Goal: Task Accomplishment & Management: Complete application form

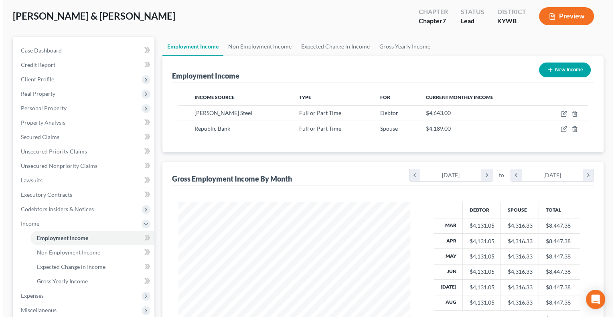
scroll to position [143, 247]
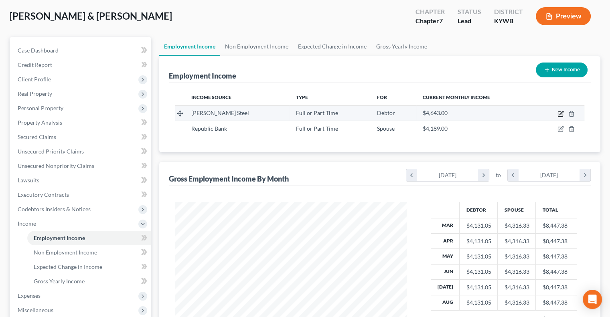
click at [560, 113] on icon "button" at bounding box center [561, 113] width 4 height 4
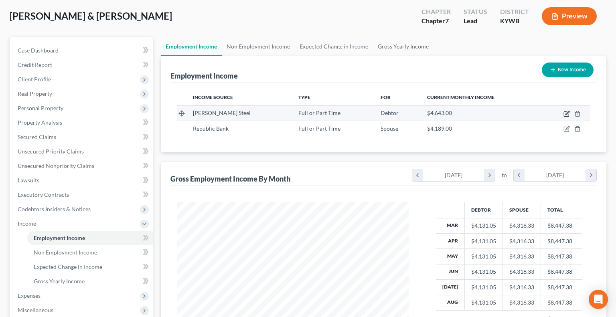
scroll to position [143, 250]
select select "0"
select select "18"
select select "0"
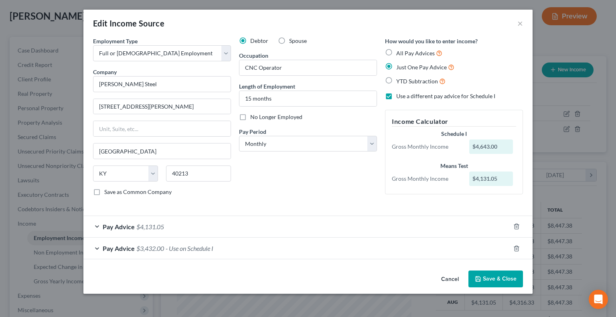
click at [118, 247] on span "Pay Advice" at bounding box center [119, 248] width 32 height 8
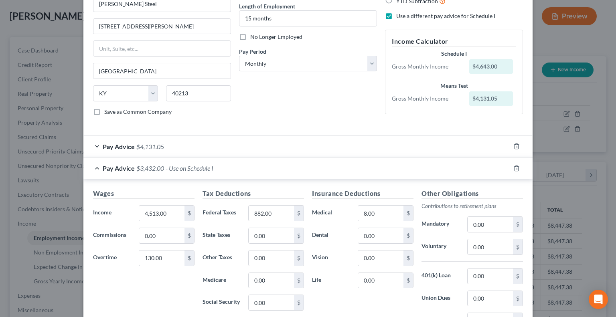
scroll to position [120, 0]
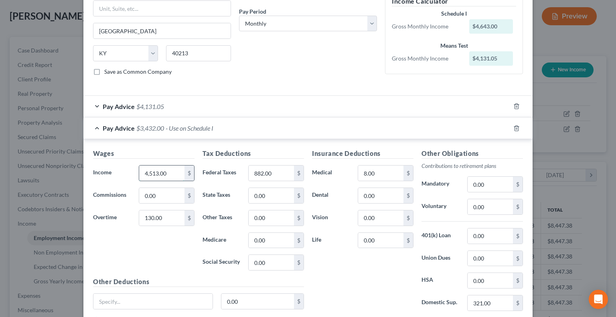
click at [166, 173] on input "4,513.00" at bounding box center [161, 173] width 45 height 15
type input "4,171"
type input "131"
click at [263, 168] on input "882.00" at bounding box center [270, 173] width 45 height 15
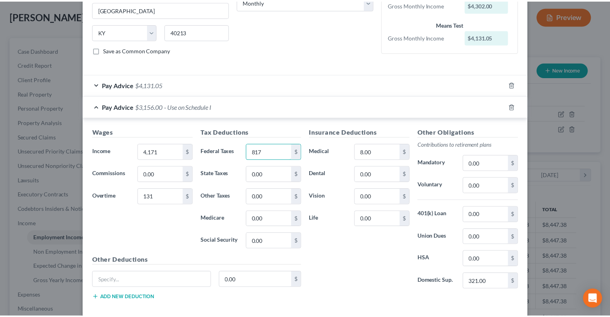
scroll to position [180, 0]
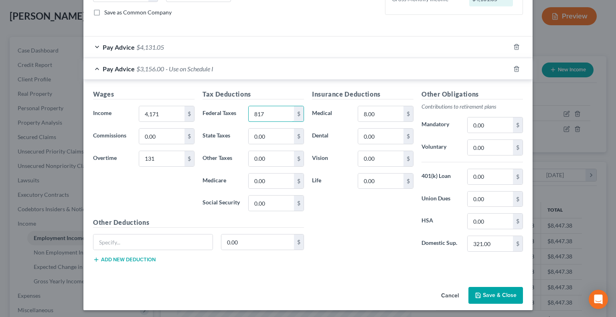
type input "817"
click at [491, 293] on button "Save & Close" at bounding box center [495, 295] width 55 height 17
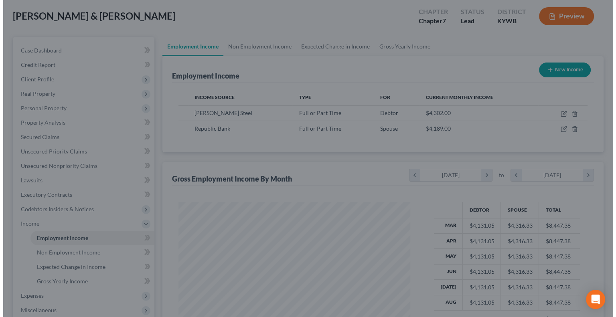
scroll to position [400598, 400493]
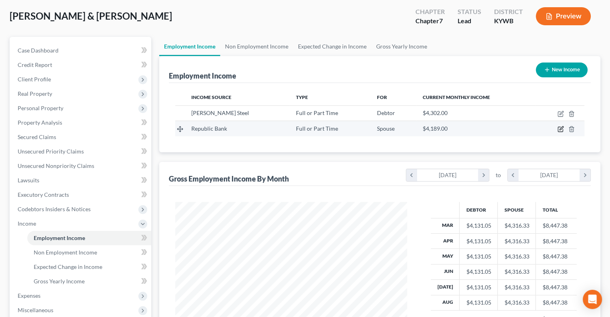
click at [562, 129] on icon "button" at bounding box center [559, 129] width 5 height 5
select select "0"
select select "18"
select select "0"
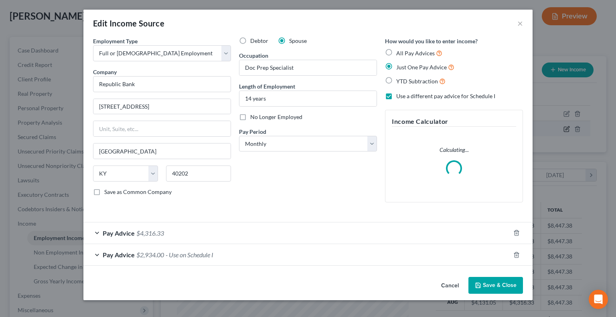
scroll to position [143, 250]
click at [109, 254] on span "Pay Advice" at bounding box center [119, 255] width 32 height 8
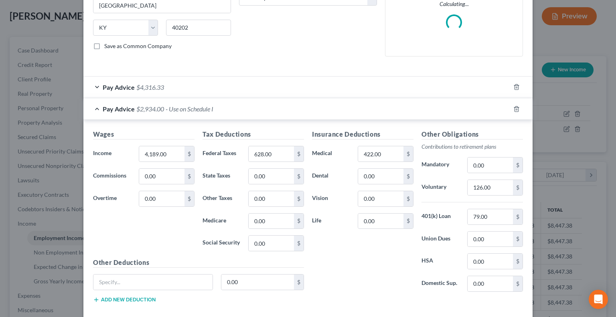
scroll to position [160, 0]
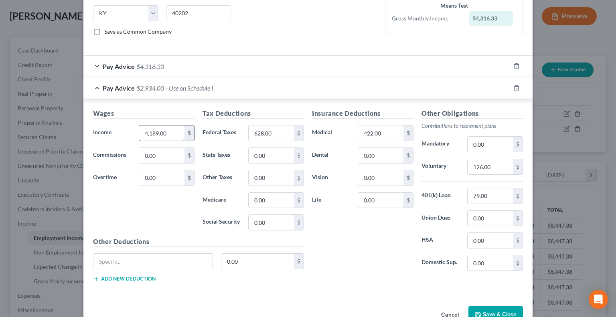
click at [143, 131] on input "4,189.00" at bounding box center [161, 132] width 45 height 15
type input "4,295"
click at [262, 131] on input "628.00" at bounding box center [270, 132] width 45 height 15
type input "645"
click at [491, 169] on input "126.00" at bounding box center [489, 166] width 45 height 15
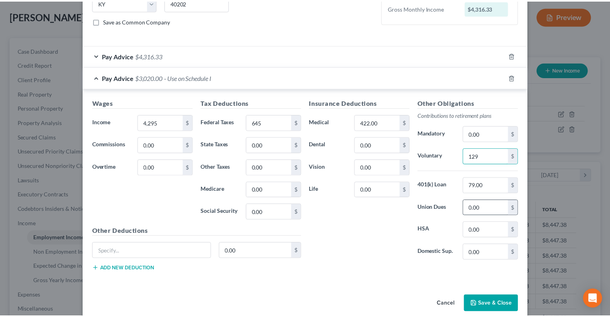
scroll to position [180, 0]
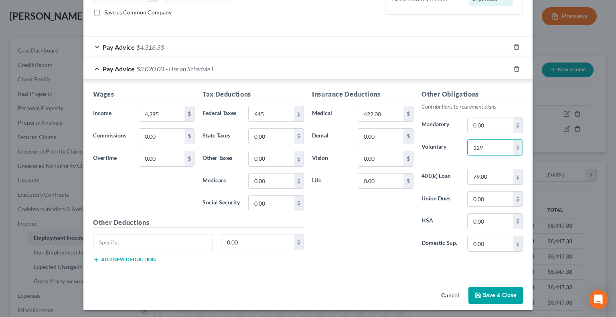
type input "129"
click at [503, 295] on button "Save & Close" at bounding box center [495, 295] width 55 height 17
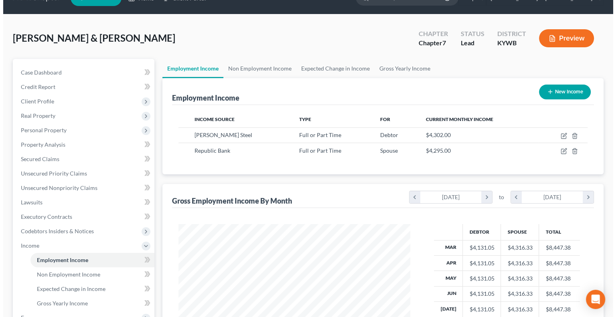
scroll to position [0, 0]
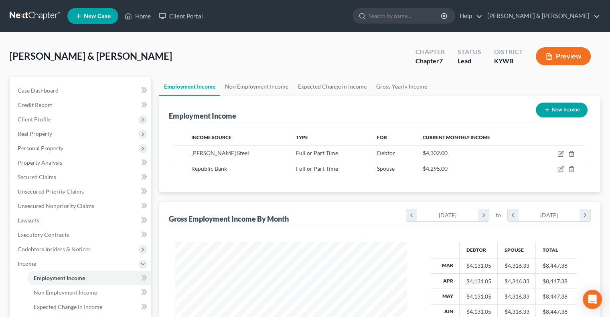
click at [554, 57] on button "Preview" at bounding box center [562, 56] width 55 height 18
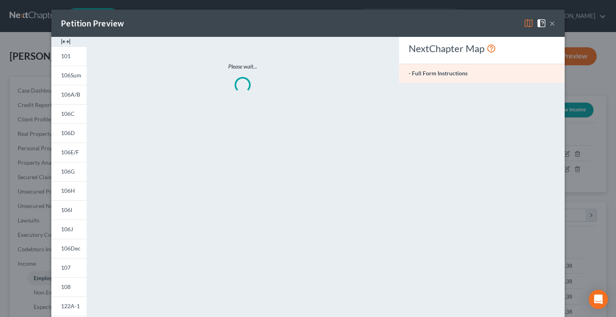
scroll to position [143, 250]
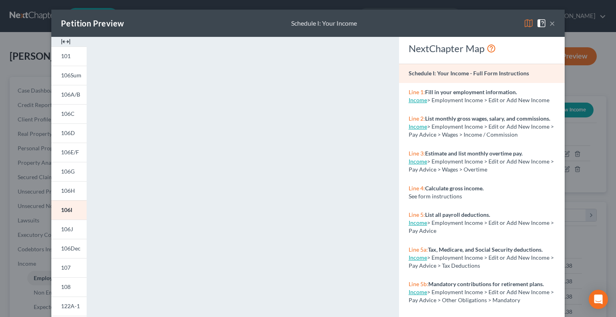
click at [524, 22] on img at bounding box center [528, 23] width 10 height 10
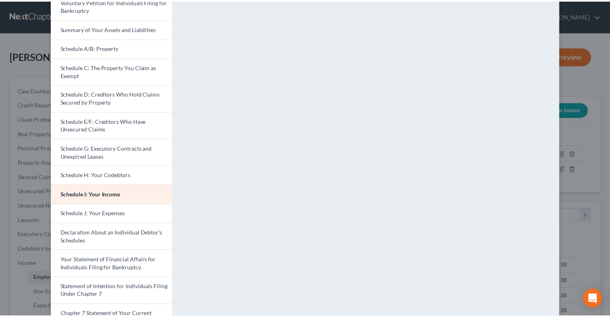
scroll to position [0, 0]
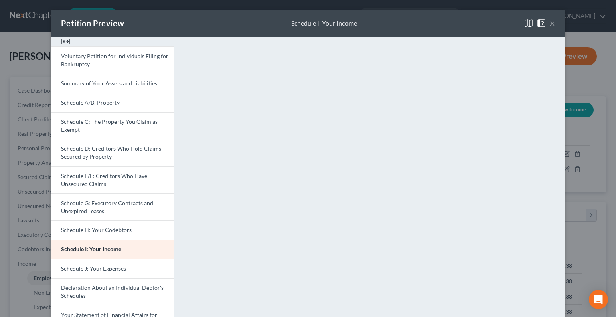
click at [549, 22] on button "×" at bounding box center [552, 23] width 6 height 10
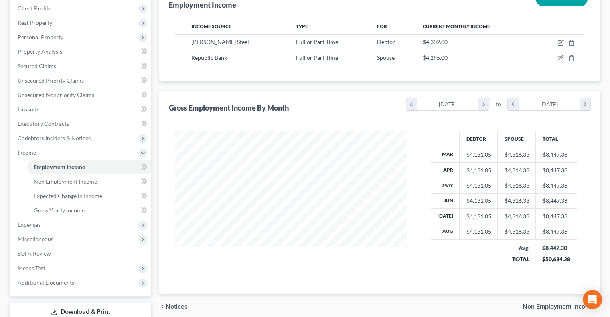
scroll to position [120, 0]
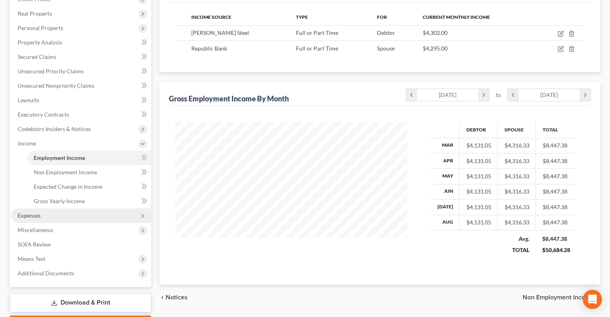
click at [34, 215] on span "Expenses" at bounding box center [29, 215] width 23 height 7
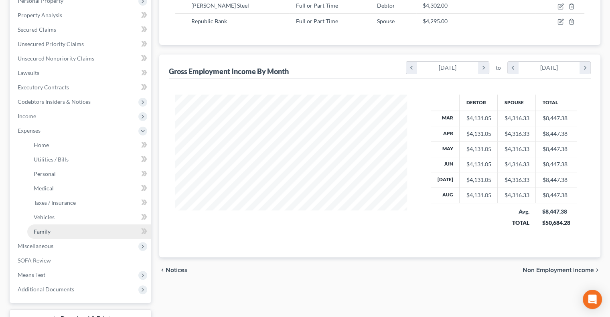
scroll to position [160, 0]
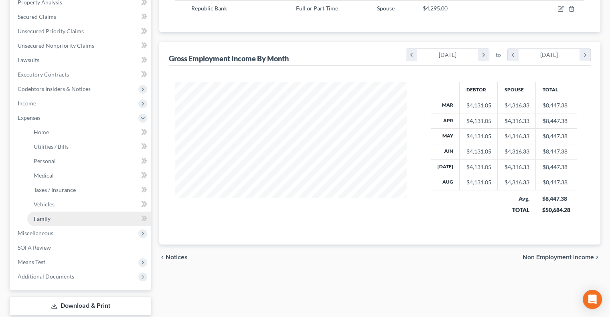
click at [46, 217] on span "Family" at bounding box center [42, 218] width 17 height 7
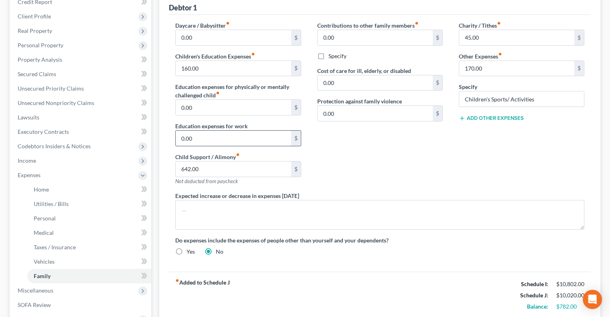
scroll to position [120, 0]
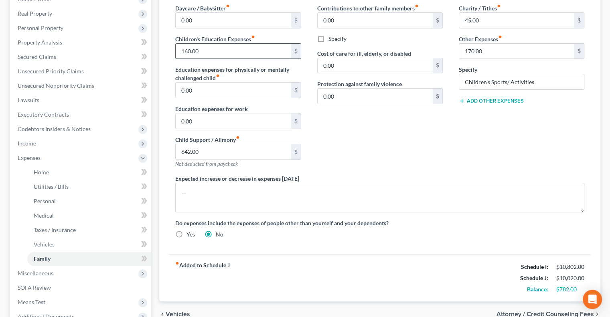
click at [205, 46] on input "160.00" at bounding box center [233, 51] width 115 height 15
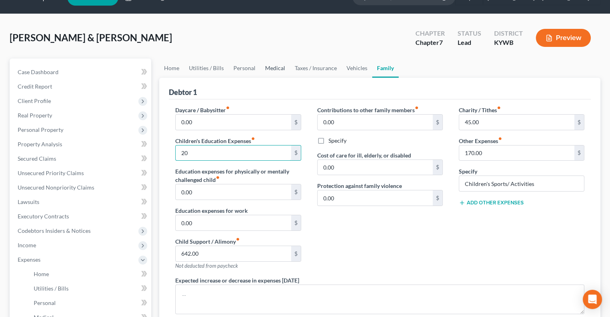
scroll to position [0, 0]
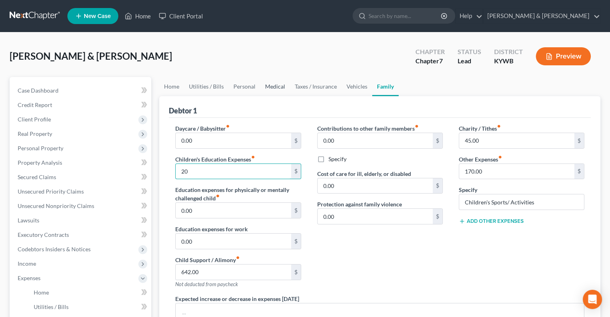
type input "20"
click at [274, 87] on link "Medical" at bounding box center [275, 86] width 30 height 19
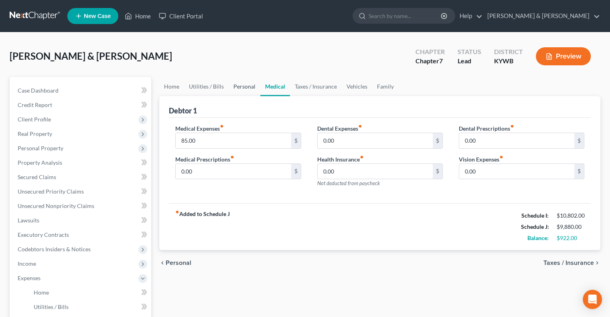
click at [253, 88] on link "Personal" at bounding box center [244, 86] width 32 height 19
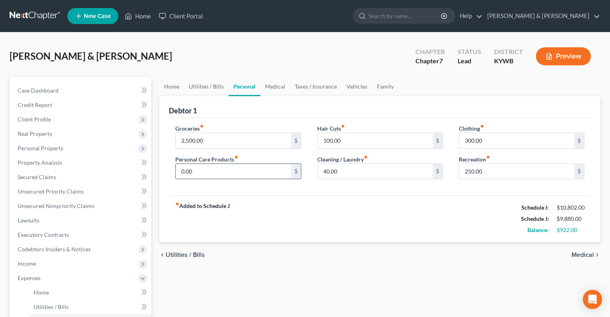
click at [222, 172] on input "0.00" at bounding box center [233, 171] width 115 height 15
type input "25.00"
click at [470, 170] on input "250.00" at bounding box center [516, 171] width 115 height 15
type input "260"
click at [385, 87] on link "Family" at bounding box center [385, 86] width 26 height 19
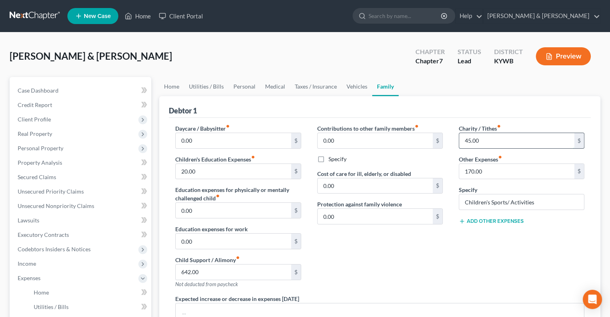
click at [472, 141] on input "45.00" at bounding box center [516, 140] width 115 height 15
click at [563, 57] on button "Preview" at bounding box center [562, 56] width 55 height 18
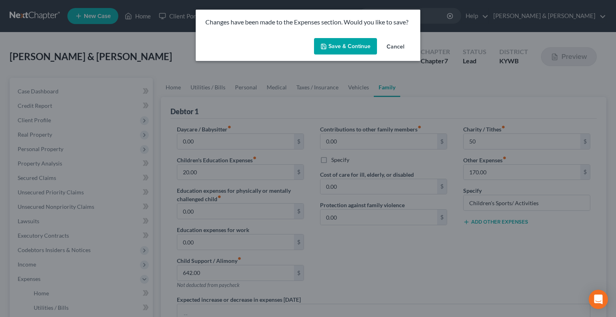
click at [349, 48] on button "Save & Continue" at bounding box center [345, 46] width 63 height 17
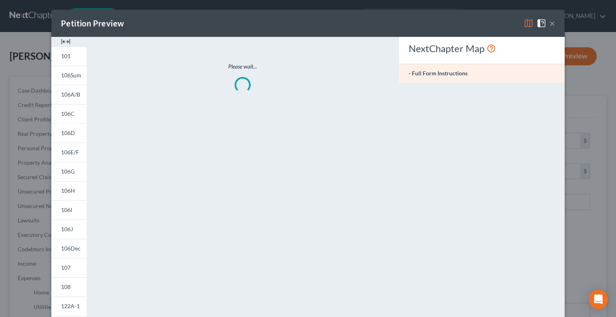
type input "50.00"
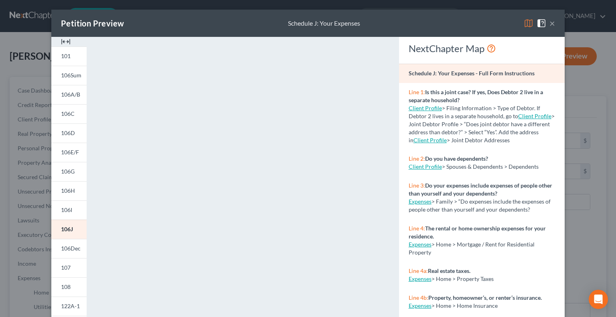
click at [523, 23] on img at bounding box center [528, 23] width 10 height 10
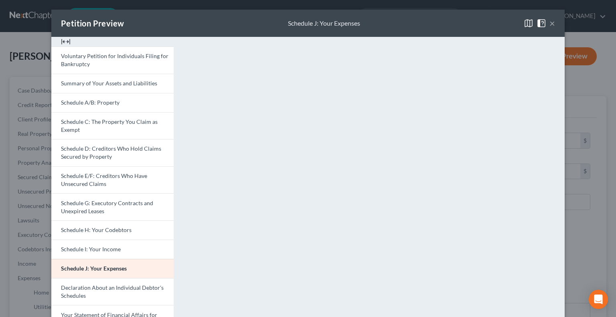
click at [551, 22] on button "×" at bounding box center [552, 23] width 6 height 10
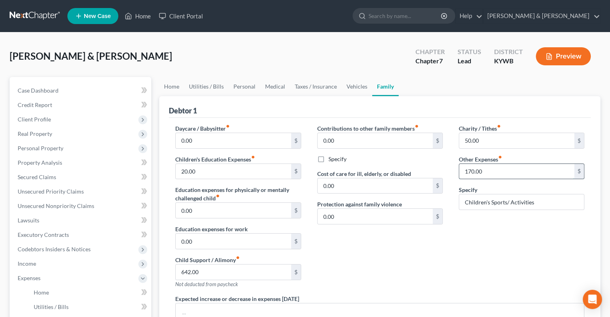
click at [486, 171] on input "170.00" at bounding box center [516, 171] width 115 height 15
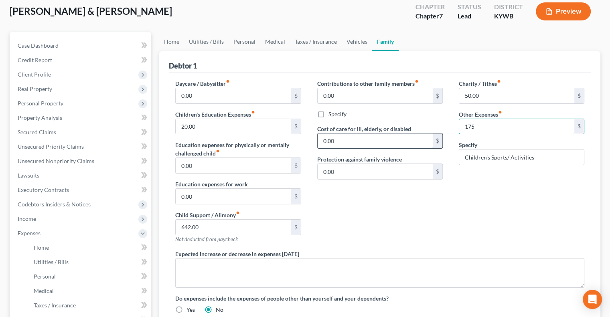
scroll to position [40, 0]
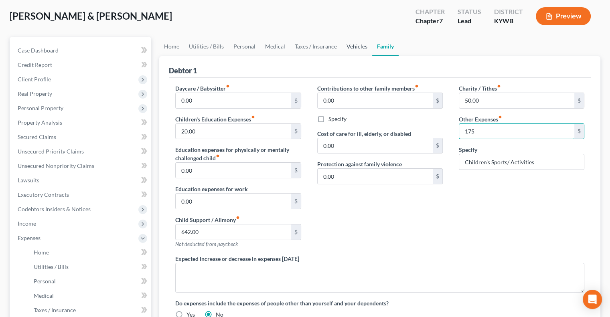
type input "175"
click at [349, 48] on link "Vehicles" at bounding box center [356, 46] width 30 height 19
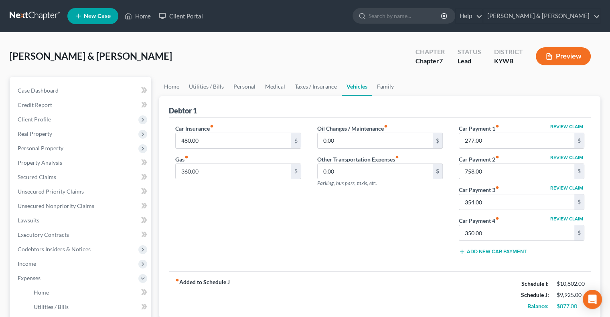
click at [574, 186] on button "Review Claim" at bounding box center [566, 188] width 35 height 5
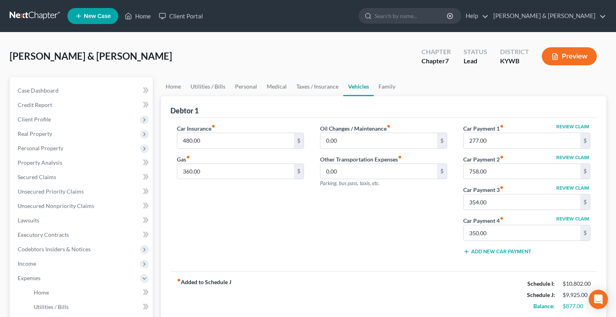
select select "18"
select select "0"
select select "2"
select select "3"
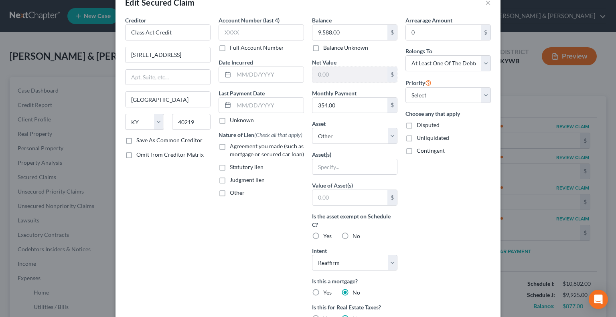
scroll to position [40, 0]
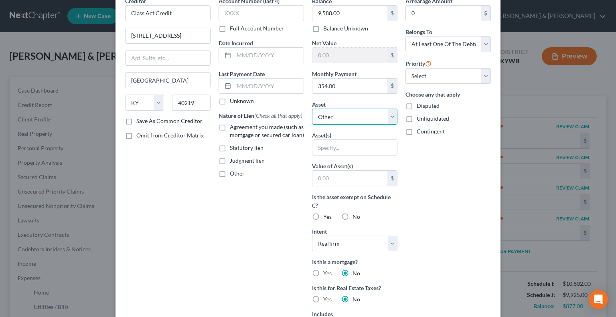
click at [388, 113] on select "Select Other Multiple Assets [STREET_ADDRESS][PERSON_NAME] - $335000.0 2016 Dod…" at bounding box center [354, 117] width 85 height 16
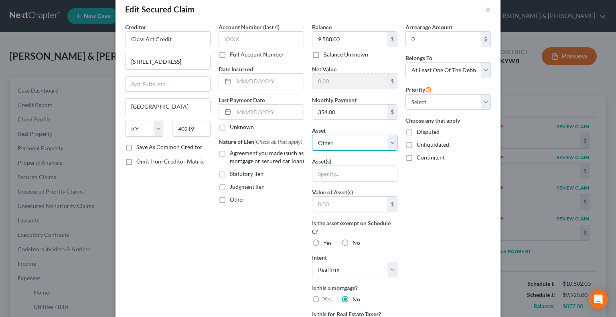
scroll to position [0, 0]
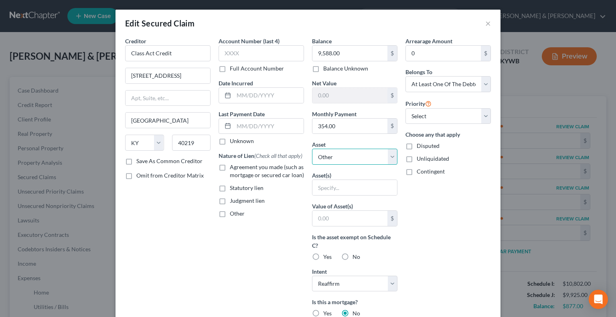
click at [387, 158] on select "Select Other Multiple Assets [STREET_ADDRESS][PERSON_NAME] - $335000.0 2016 Dod…" at bounding box center [354, 157] width 85 height 16
select select "4"
click at [312, 149] on select "Select Other Multiple Assets [STREET_ADDRESS][PERSON_NAME] - $335000.0 2016 Dod…" at bounding box center [354, 157] width 85 height 16
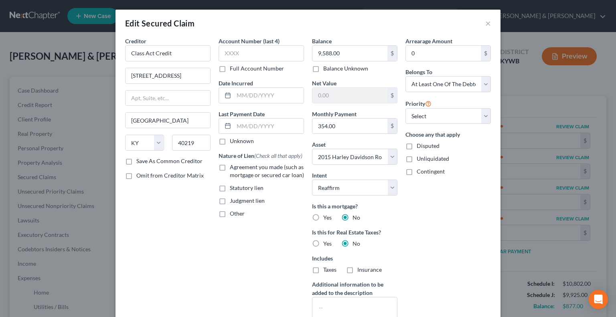
click at [230, 166] on label "Agreement you made (such as mortgage or secured car loan)" at bounding box center [267, 171] width 74 height 16
click at [233, 166] on input "Agreement you made (such as mortgage or secured car loan)" at bounding box center [235, 165] width 5 height 5
checkbox input "true"
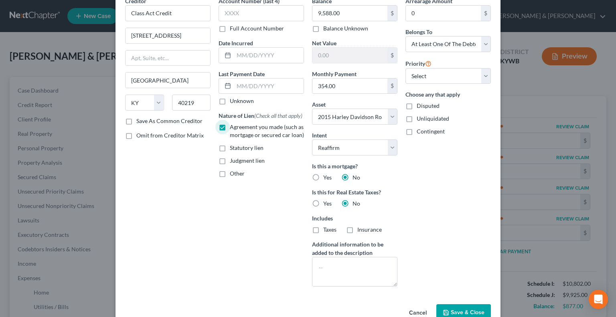
scroll to position [59, 0]
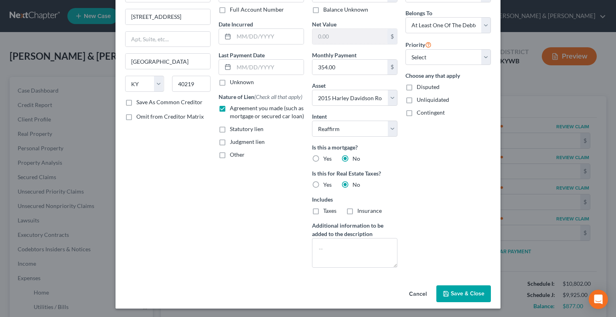
click at [450, 288] on button "Save & Close" at bounding box center [463, 293] width 55 height 17
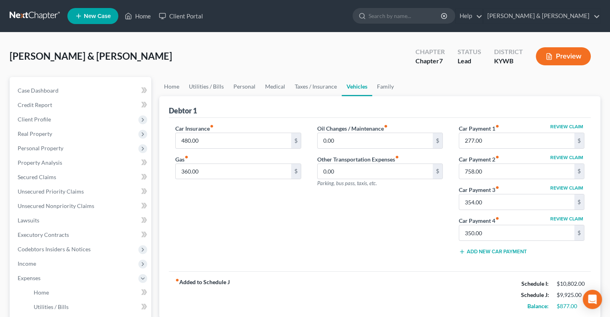
click at [569, 218] on button "Review Claim" at bounding box center [566, 218] width 35 height 5
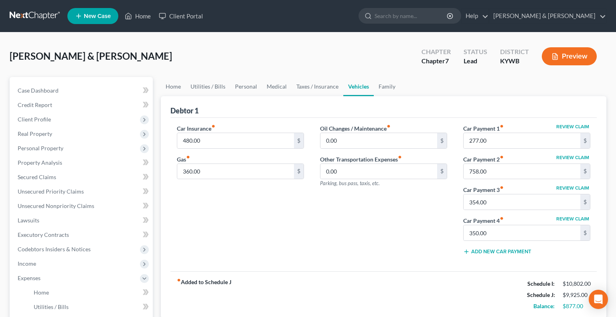
select select "18"
select select "0"
select select "1"
select select "0"
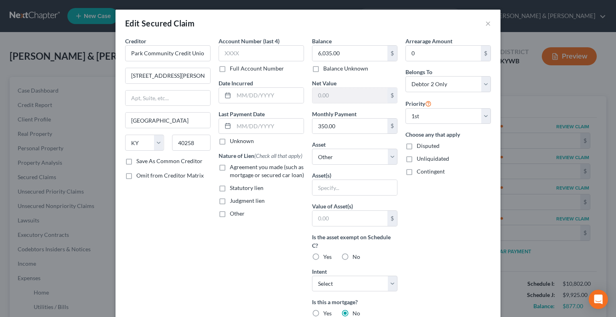
click at [230, 166] on label "Agreement you made (such as mortgage or secured car loan)" at bounding box center [267, 171] width 74 height 16
click at [233, 166] on input "Agreement you made (such as mortgage or secured car loan)" at bounding box center [235, 165] width 5 height 5
checkbox input "true"
click at [393, 158] on select "Select Other Multiple Assets [STREET_ADDRESS][PERSON_NAME] - $335000.0 2016 Dod…" at bounding box center [354, 157] width 85 height 16
select select "3"
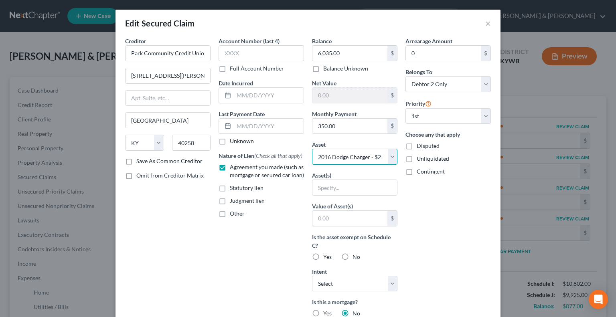
click at [312, 149] on select "Select Other Multiple Assets [STREET_ADDRESS][PERSON_NAME] - $335000.0 2016 Dod…" at bounding box center [354, 157] width 85 height 16
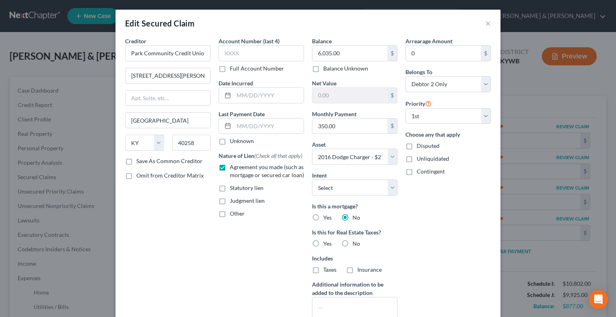
click at [352, 243] on label "No" at bounding box center [356, 244] width 8 height 8
click at [355, 243] on input "No" at bounding box center [357, 242] width 5 height 5
radio input "true"
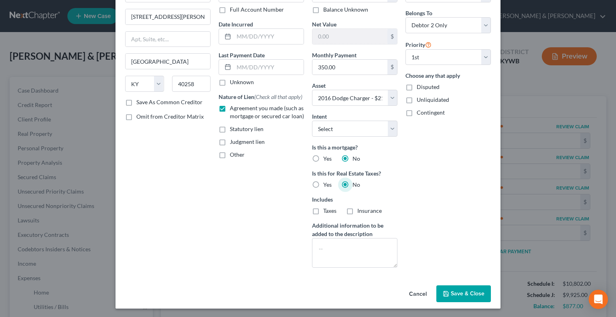
click at [472, 296] on span "Save & Close" at bounding box center [467, 293] width 34 height 7
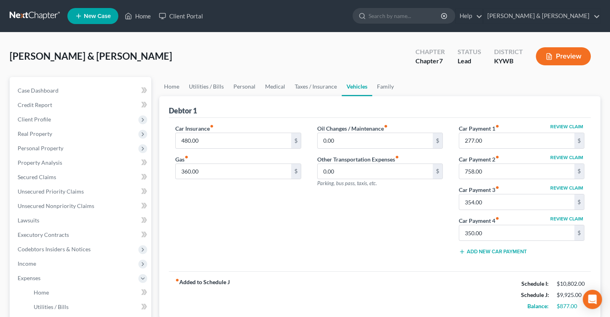
click at [551, 54] on icon "button" at bounding box center [548, 56] width 7 height 7
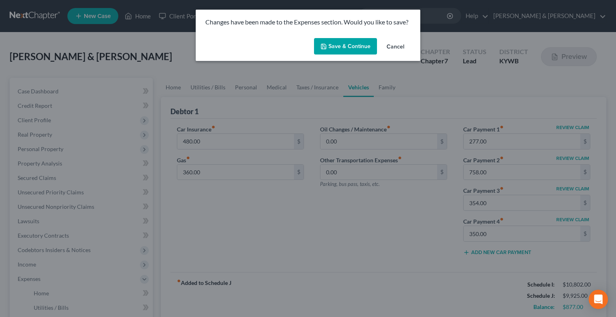
click at [348, 46] on button "Save & Continue" at bounding box center [345, 46] width 63 height 17
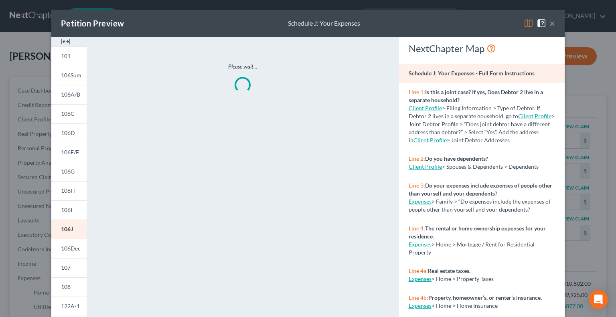
click at [525, 24] on img at bounding box center [528, 23] width 10 height 10
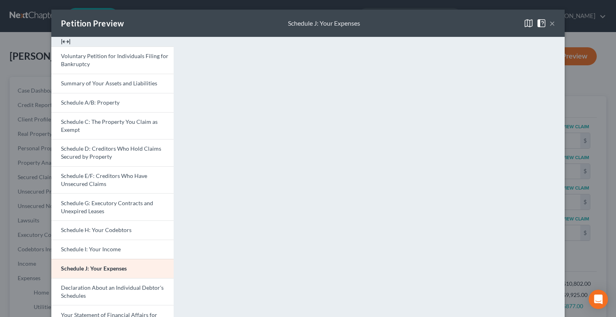
click at [550, 25] on button "×" at bounding box center [552, 23] width 6 height 10
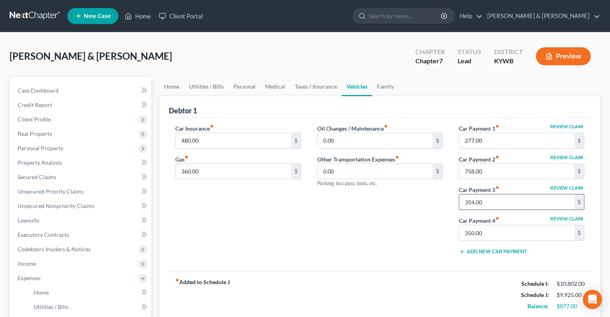
click at [502, 203] on input "354.00" at bounding box center [516, 201] width 115 height 15
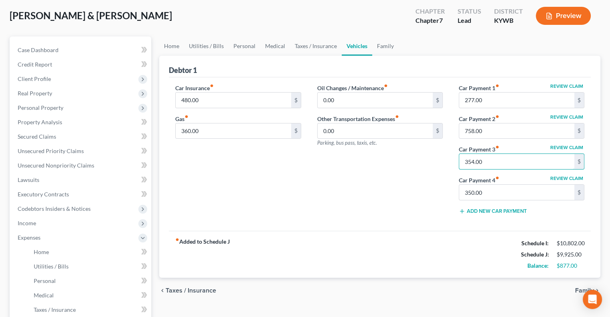
scroll to position [40, 0]
drag, startPoint x: 486, startPoint y: 161, endPoint x: 460, endPoint y: 161, distance: 25.7
click at [460, 161] on input "354.00" at bounding box center [516, 161] width 115 height 15
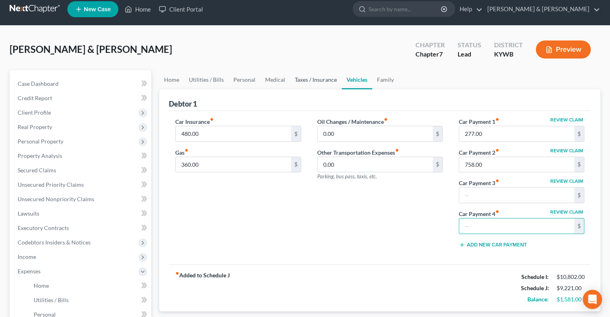
scroll to position [0, 0]
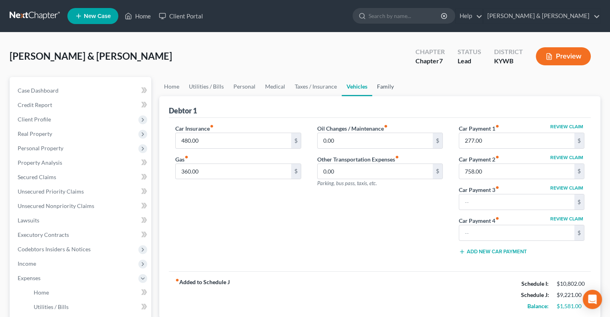
click at [379, 83] on link "Family" at bounding box center [385, 86] width 26 height 19
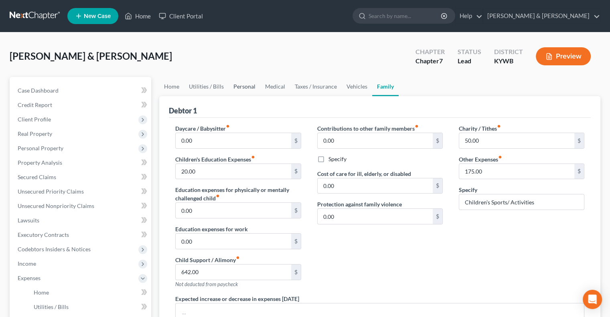
click at [239, 86] on link "Personal" at bounding box center [244, 86] width 32 height 19
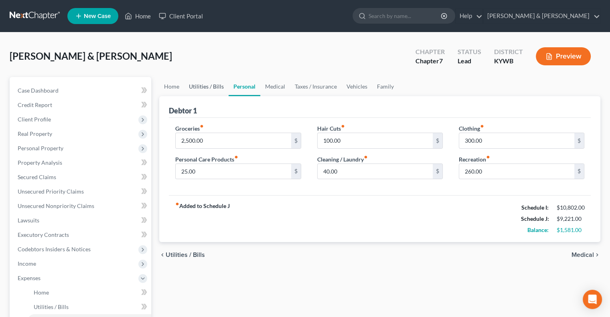
click at [192, 88] on link "Utilities / Bills" at bounding box center [206, 86] width 44 height 19
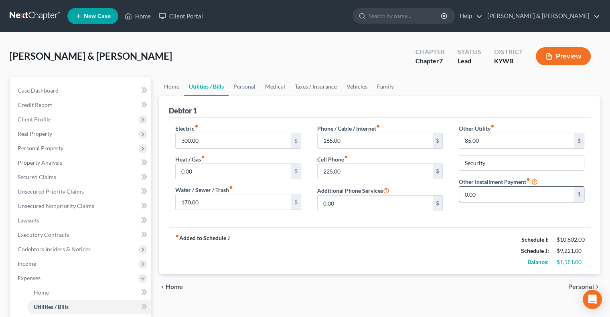
click at [490, 191] on input "0.00" at bounding box center [516, 194] width 115 height 15
click at [165, 87] on link "Home" at bounding box center [171, 86] width 25 height 19
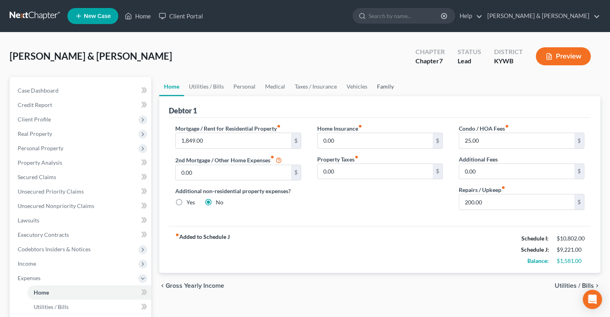
click at [383, 86] on link "Family" at bounding box center [385, 86] width 26 height 19
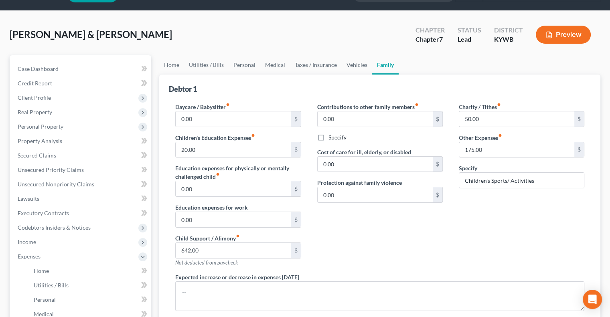
scroll to position [40, 0]
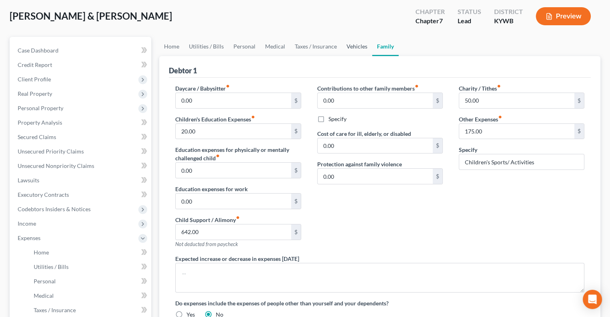
click at [356, 44] on link "Vehicles" at bounding box center [356, 46] width 30 height 19
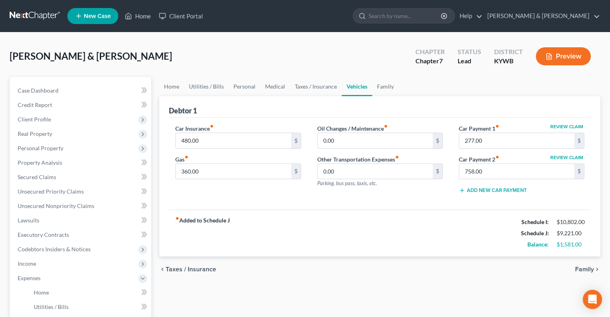
click at [564, 58] on button "Preview" at bounding box center [562, 56] width 55 height 18
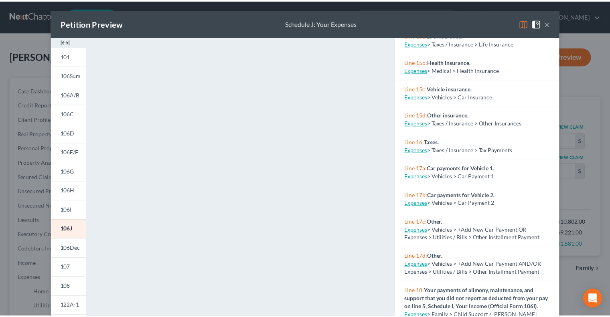
scroll to position [801, 0]
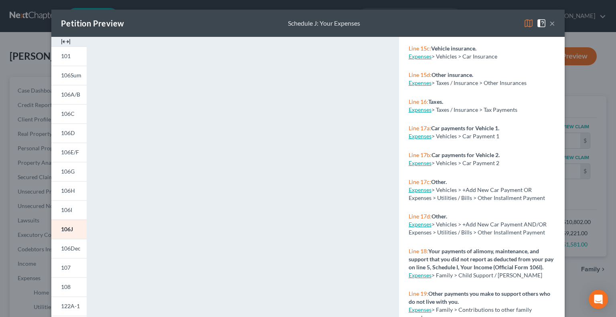
click at [419, 193] on link "Expenses" at bounding box center [419, 189] width 23 height 7
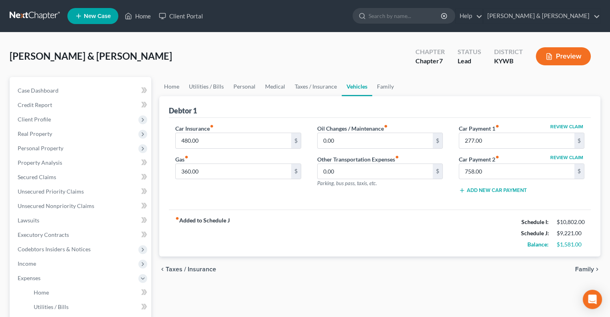
click at [465, 189] on button "Add New Car Payment" at bounding box center [492, 190] width 68 height 6
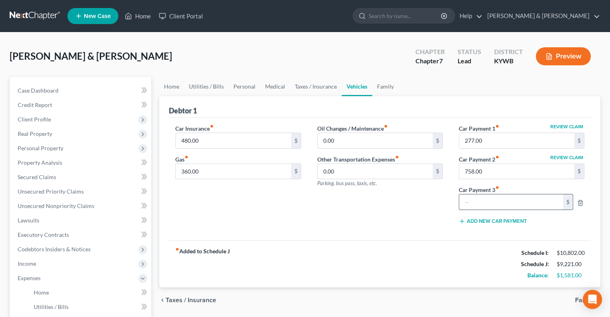
click at [470, 202] on input "text" at bounding box center [511, 201] width 104 height 15
type input "354"
click at [478, 220] on button "Add New Car Payment" at bounding box center [492, 221] width 68 height 6
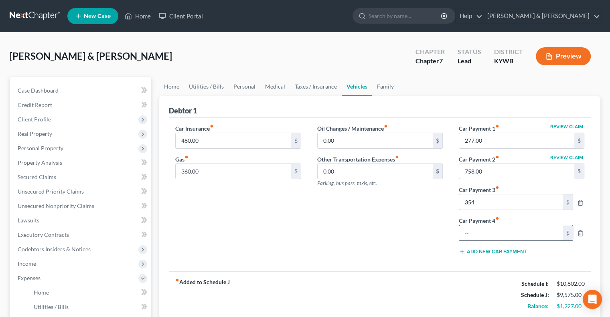
click at [472, 227] on input "text" at bounding box center [511, 232] width 104 height 15
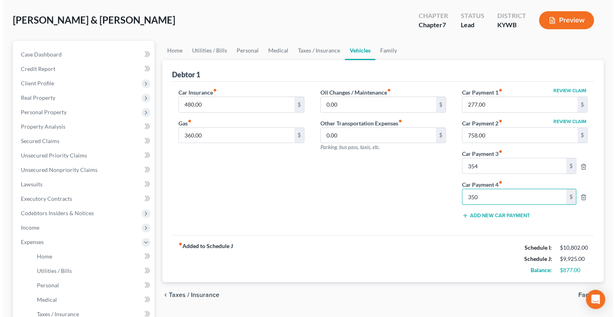
scroll to position [0, 0]
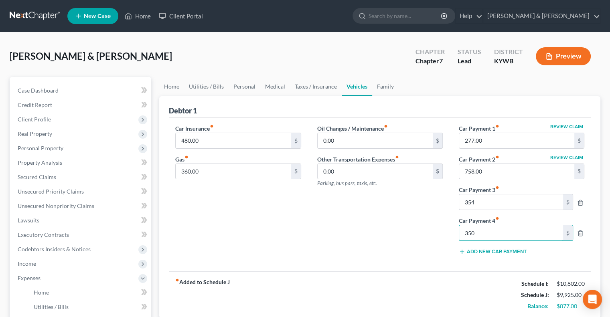
type input "350"
click at [566, 50] on button "Preview" at bounding box center [562, 56] width 55 height 18
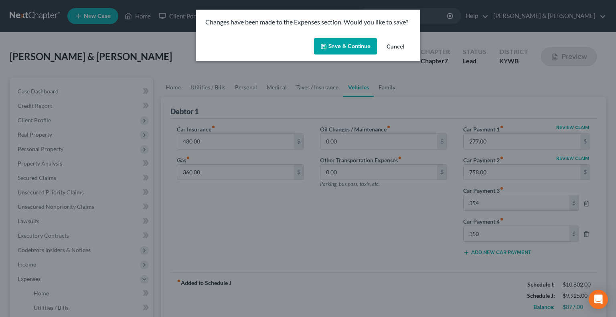
click at [334, 48] on button "Save & Continue" at bounding box center [345, 46] width 63 height 17
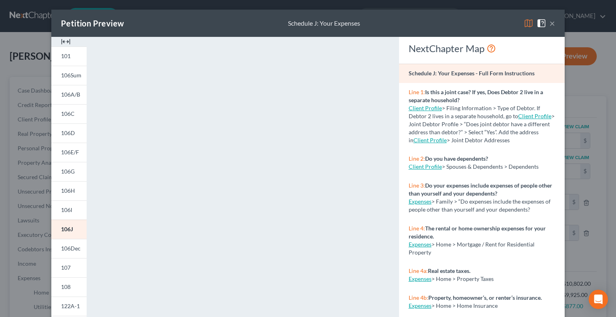
click at [549, 23] on button "×" at bounding box center [552, 23] width 6 height 10
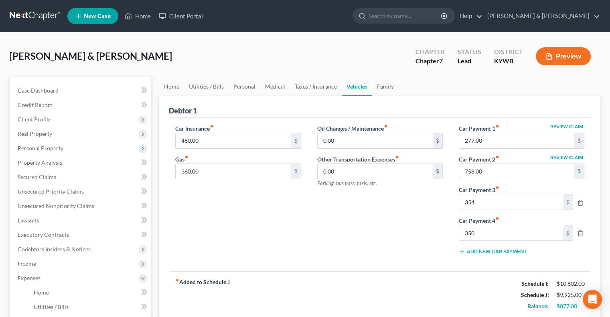
click at [555, 54] on button "Preview" at bounding box center [562, 56] width 55 height 18
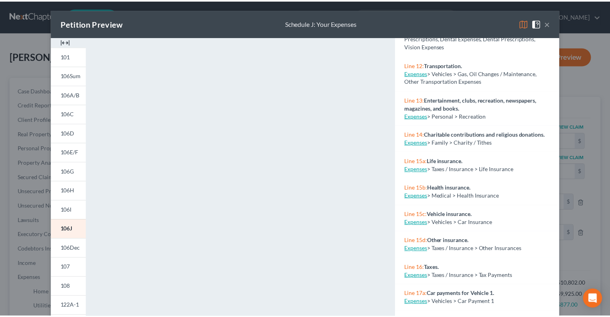
scroll to position [801, 0]
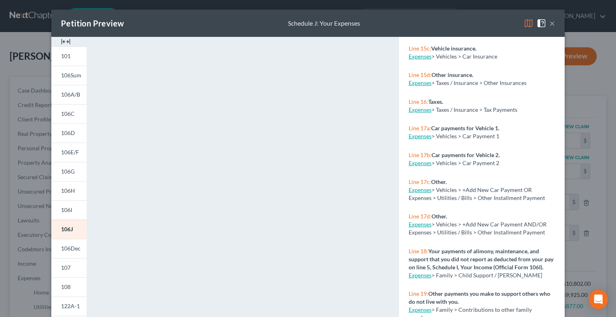
click at [549, 24] on button "×" at bounding box center [552, 23] width 6 height 10
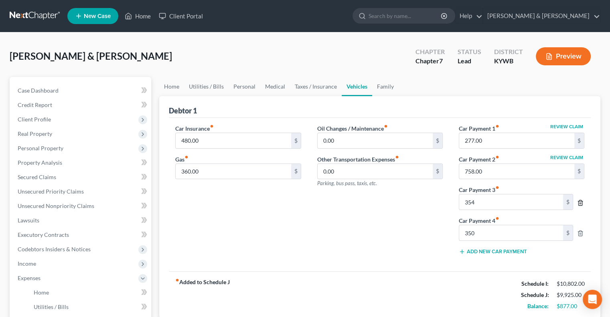
click at [581, 200] on icon "button" at bounding box center [580, 202] width 4 height 5
type input "350.00"
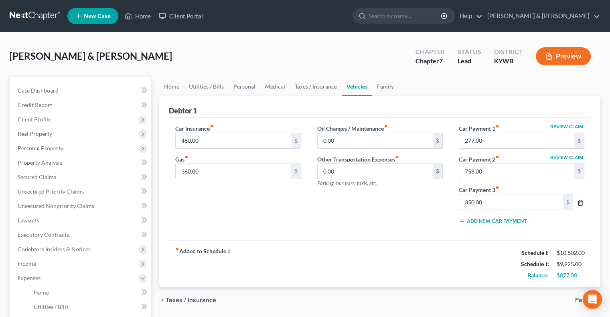
click at [579, 200] on icon "button" at bounding box center [580, 202] width 4 height 5
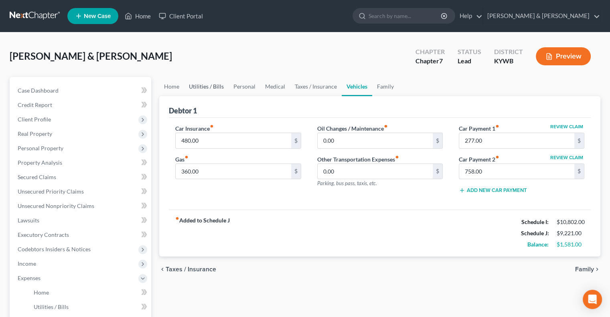
click at [214, 86] on link "Utilities / Bills" at bounding box center [206, 86] width 44 height 19
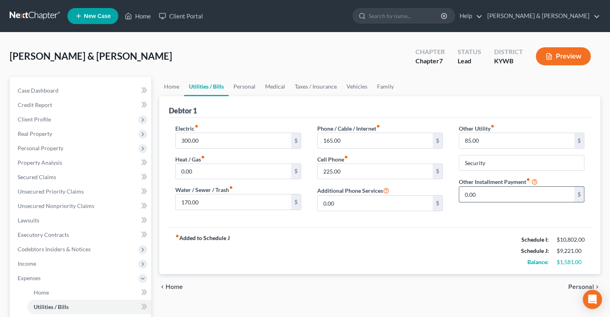
click at [469, 188] on input "0.00" at bounding box center [516, 194] width 115 height 15
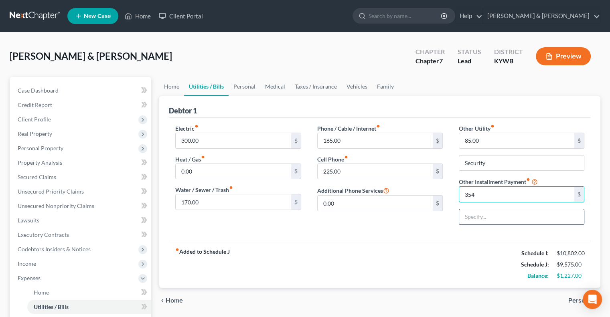
type input "354"
click at [499, 217] on input "text" at bounding box center [521, 216] width 125 height 15
type input "Class Act (HD)"
click at [516, 231] on div "Electric fiber_manual_record 300.00 $ Heat / Gas fiber_manual_record 0.00 $ Wat…" at bounding box center [380, 179] width 422 height 123
click at [558, 60] on button "Preview" at bounding box center [562, 56] width 55 height 18
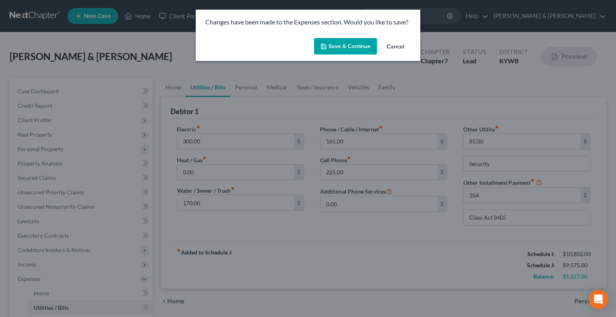
click at [350, 48] on button "Save & Continue" at bounding box center [345, 46] width 63 height 17
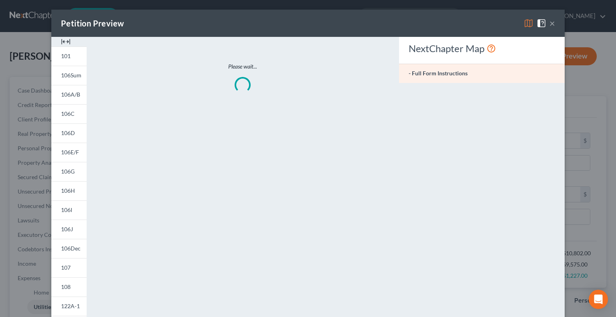
type input "354.00"
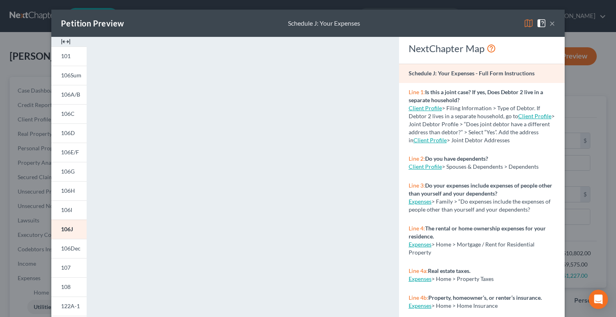
click at [549, 24] on button "×" at bounding box center [552, 23] width 6 height 10
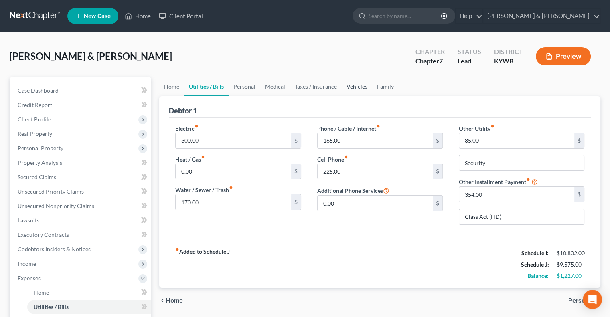
click at [347, 83] on link "Vehicles" at bounding box center [356, 86] width 30 height 19
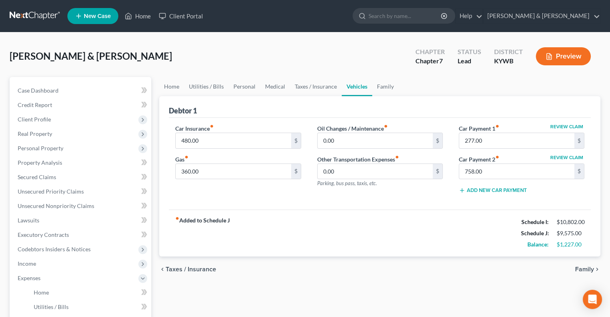
click at [461, 190] on icon "button" at bounding box center [461, 190] width 6 height 6
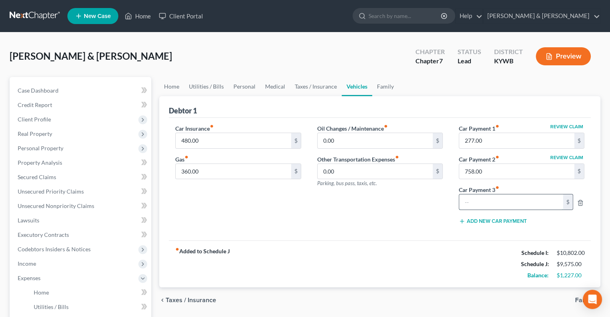
click at [467, 200] on input "text" at bounding box center [511, 201] width 104 height 15
type input "350"
click at [568, 57] on button "Preview" at bounding box center [562, 56] width 55 height 18
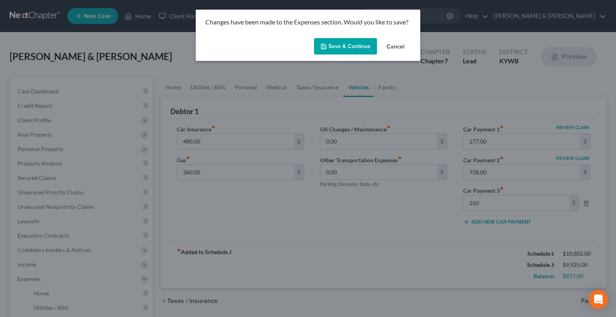
click at [358, 43] on button "Save & Continue" at bounding box center [345, 46] width 63 height 17
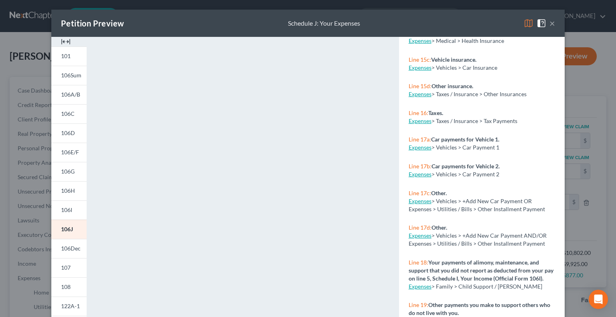
scroll to position [801, 0]
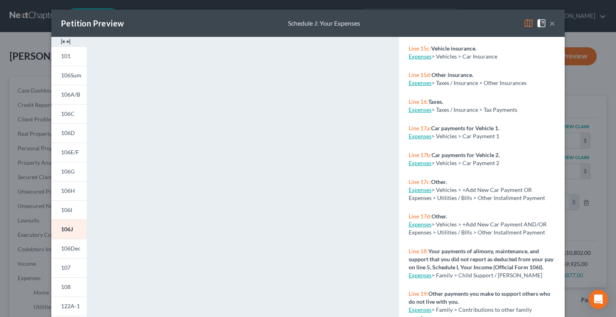
click at [550, 24] on button "×" at bounding box center [552, 23] width 6 height 10
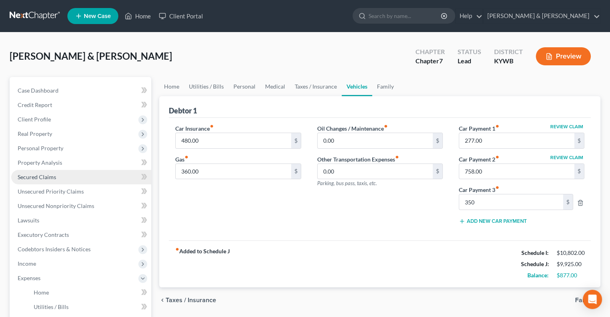
click at [47, 176] on span "Secured Claims" at bounding box center [37, 177] width 38 height 7
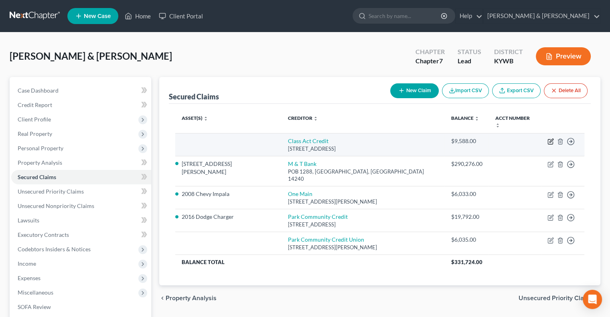
click at [550, 138] on icon "button" at bounding box center [550, 141] width 6 height 6
select select "18"
select select "0"
select select "2"
select select "3"
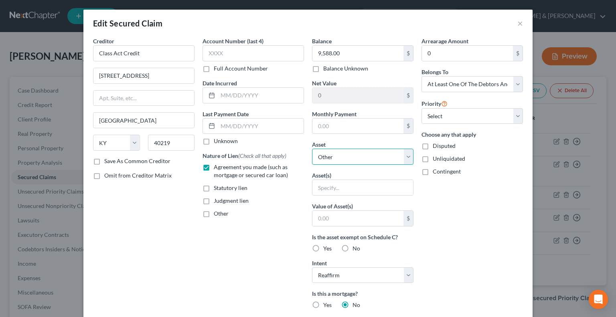
click at [407, 155] on select "Select Other Multiple Assets [STREET_ADDRESS][PERSON_NAME] - $335000.0 2016 Dod…" at bounding box center [362, 157] width 101 height 16
select select "4"
click at [312, 149] on select "Select Other Multiple Assets [STREET_ADDRESS][PERSON_NAME] - $335000.0 2016 Dod…" at bounding box center [362, 157] width 101 height 16
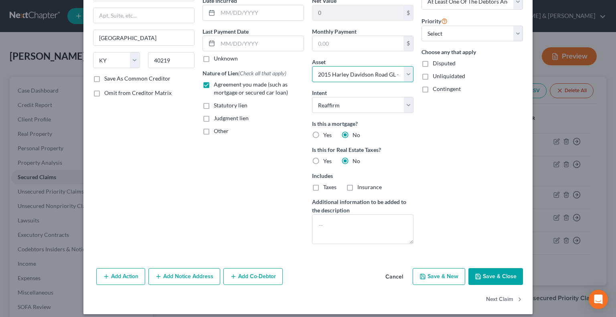
scroll to position [88, 0]
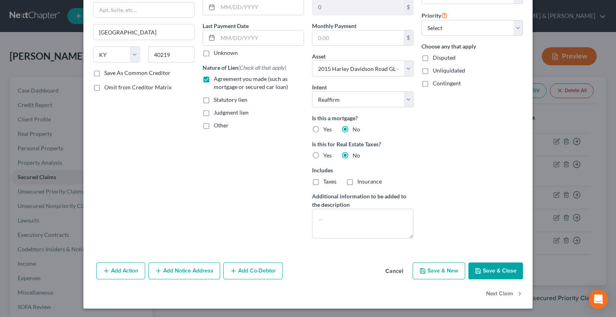
click at [501, 267] on button "Save & Close" at bounding box center [495, 270] width 55 height 17
select select
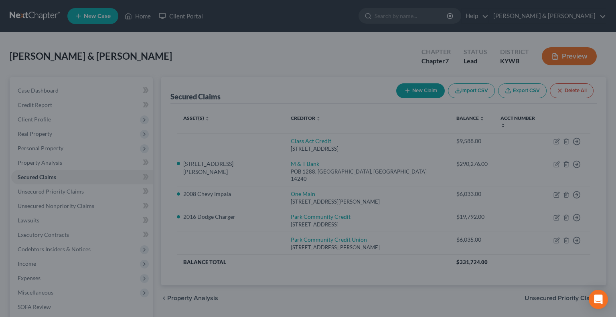
type input "2,912.00"
select select "4"
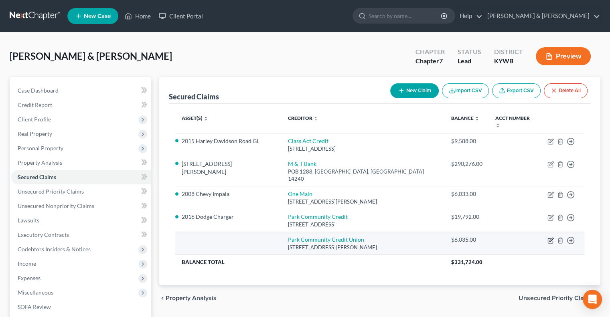
click at [549, 237] on icon "button" at bounding box center [550, 240] width 6 height 6
select select "18"
select select "0"
select select "1"
select select "0"
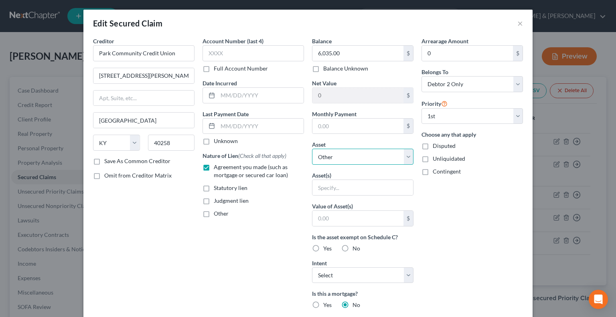
click at [404, 159] on select "Select Other Multiple Assets [STREET_ADDRESS][PERSON_NAME] - $335000.0 2016 Dod…" at bounding box center [362, 157] width 101 height 16
click at [484, 208] on div "Arrearage Amount 0 $ Belongs To * Select Debtor 1 Only Debtor 2 Only Debtor 1 A…" at bounding box center [471, 229] width 109 height 384
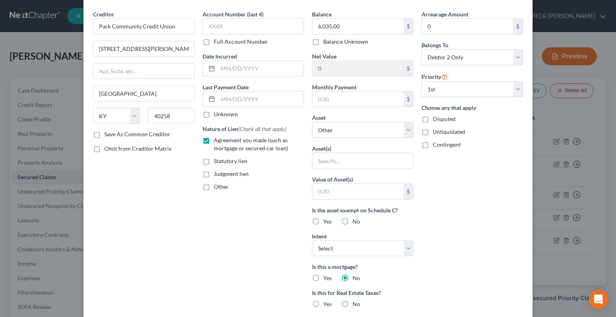
scroll to position [0, 0]
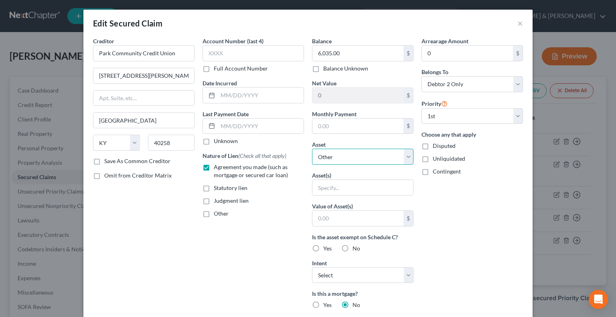
click at [403, 155] on select "Select Other Multiple Assets [STREET_ADDRESS][PERSON_NAME] - $335000.0 2016 Dod…" at bounding box center [362, 157] width 101 height 16
select select "3"
click at [312, 149] on select "Select Other Multiple Assets [STREET_ADDRESS][PERSON_NAME] - $335000.0 2016 Dod…" at bounding box center [362, 157] width 101 height 16
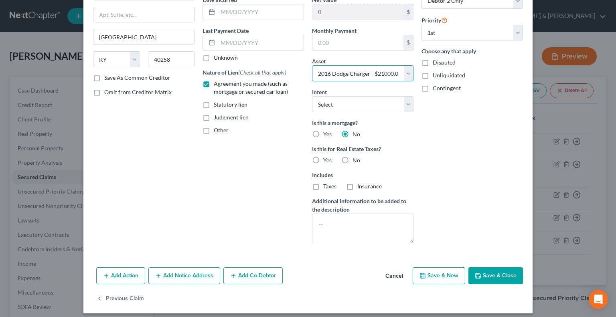
scroll to position [88, 0]
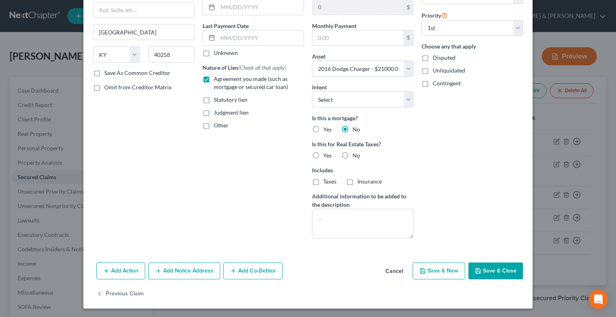
click at [491, 264] on button "Save & Close" at bounding box center [495, 270] width 55 height 17
select select
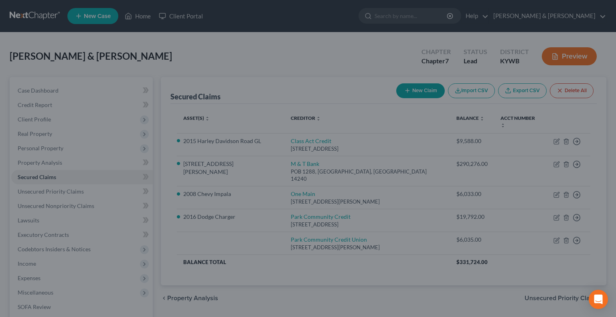
type input "14,965.00"
select select "3"
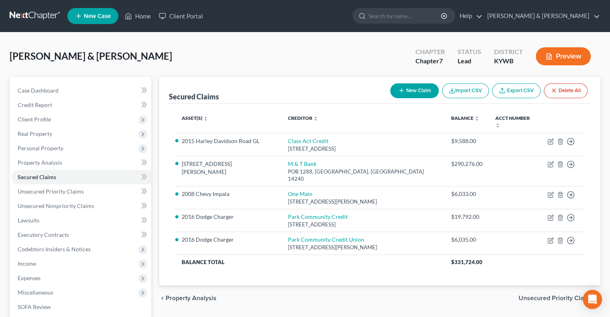
click at [557, 52] on button "Preview" at bounding box center [562, 56] width 55 height 18
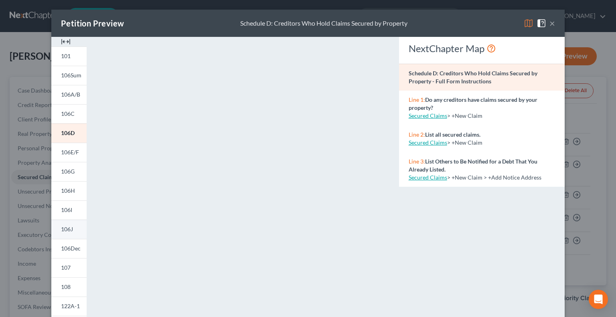
click at [63, 226] on span "106J" at bounding box center [67, 229] width 12 height 7
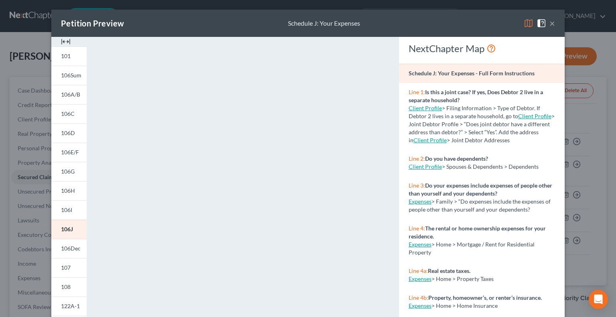
click at [549, 22] on button "×" at bounding box center [552, 23] width 6 height 10
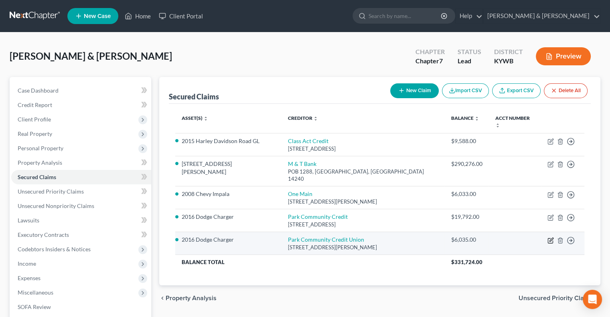
click at [550, 238] on icon "button" at bounding box center [551, 240] width 4 height 4
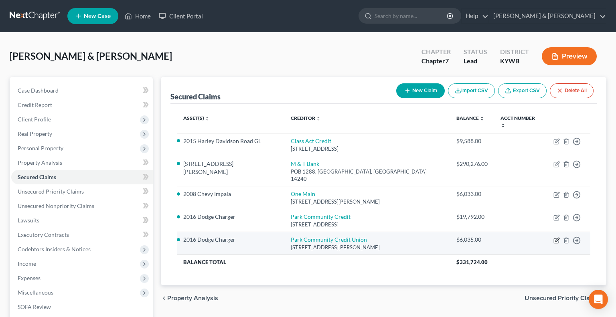
select select "18"
select select "3"
select select "1"
select select "0"
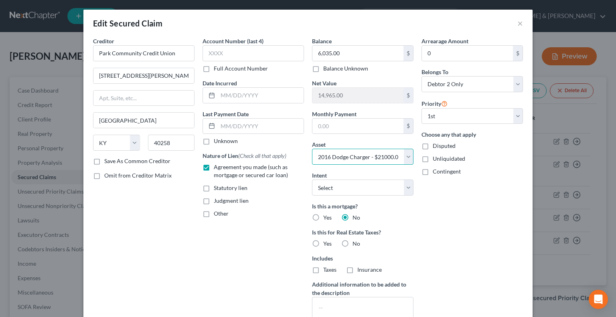
click at [405, 155] on select "Select Other Multiple Assets [STREET_ADDRESS][PERSON_NAME] - $335000.0 2016 Dod…" at bounding box center [362, 157] width 101 height 16
select select "0"
click at [312, 149] on select "Select Other Multiple Assets [STREET_ADDRESS][PERSON_NAME] - $335000.0 2016 Dod…" at bounding box center [362, 157] width 101 height 16
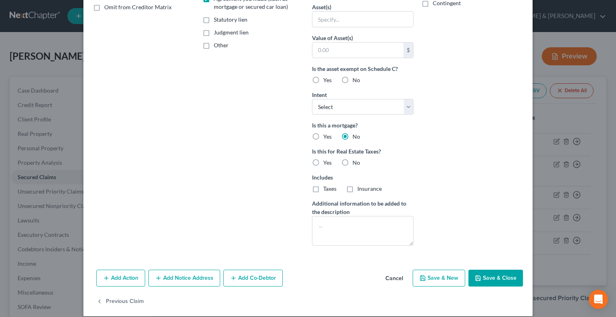
scroll to position [176, 0]
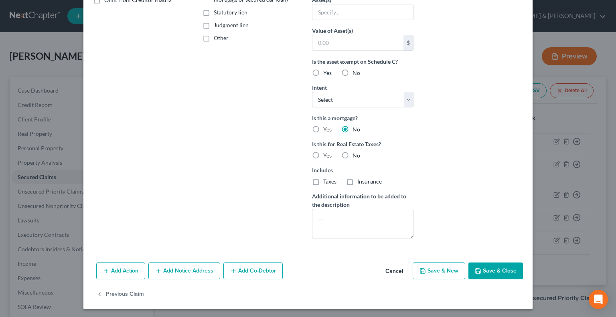
click at [480, 266] on button "Save & Close" at bounding box center [495, 270] width 55 height 17
select select
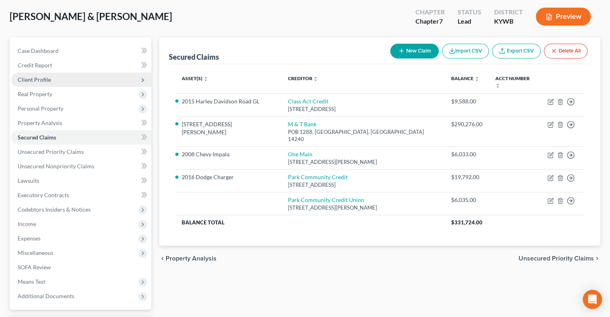
scroll to position [108, 0]
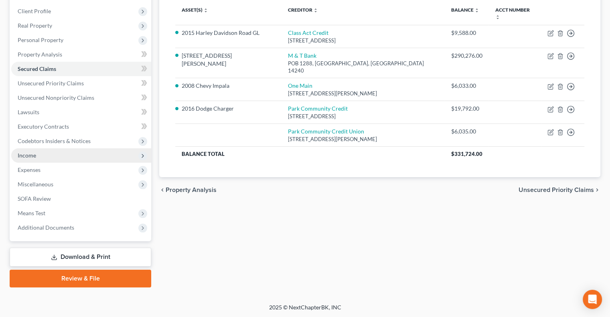
click at [35, 155] on span "Income" at bounding box center [27, 155] width 18 height 7
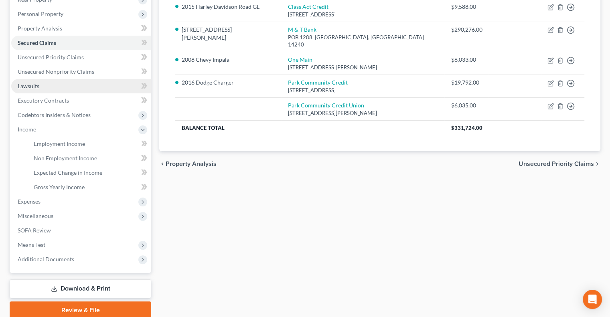
scroll to position [166, 0]
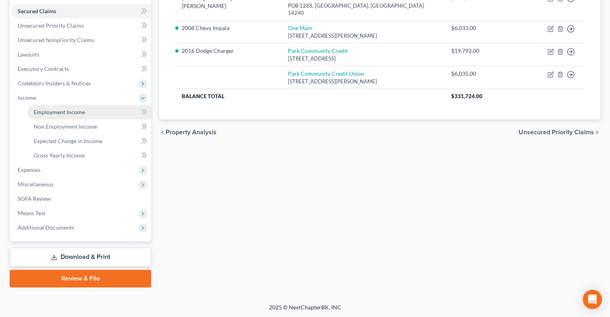
click at [58, 112] on span "Employment Income" at bounding box center [59, 112] width 51 height 7
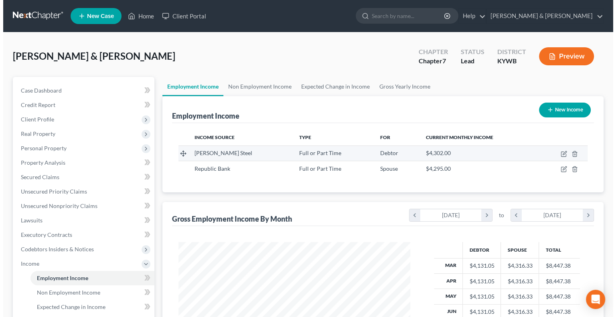
scroll to position [143, 247]
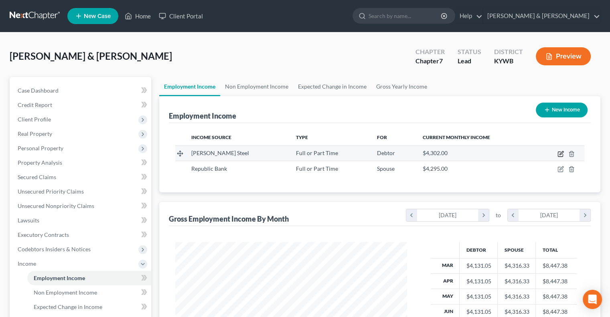
click at [559, 152] on icon "button" at bounding box center [559, 154] width 5 height 5
select select "0"
select select "18"
select select "0"
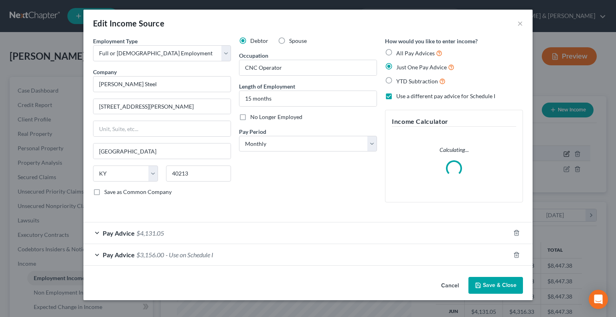
scroll to position [143, 250]
click at [106, 234] on span "Pay Advice" at bounding box center [119, 233] width 32 height 8
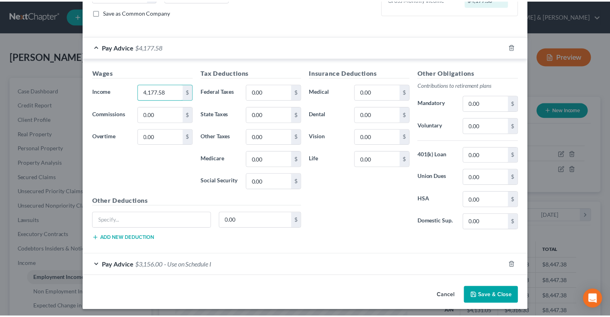
scroll to position [180, 0]
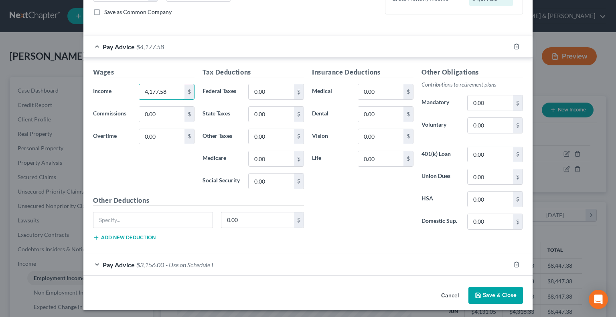
type input "4,177.58"
click at [505, 294] on button "Save & Close" at bounding box center [495, 295] width 55 height 17
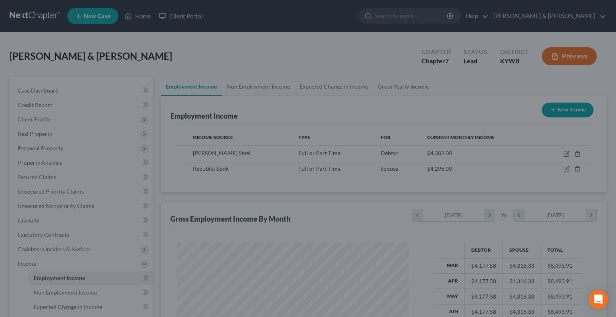
scroll to position [400598, 400493]
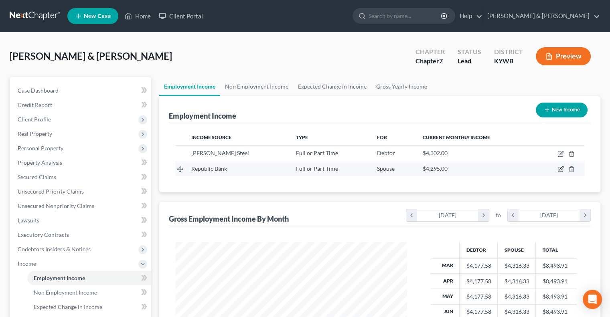
click at [559, 170] on icon "button" at bounding box center [560, 169] width 6 height 6
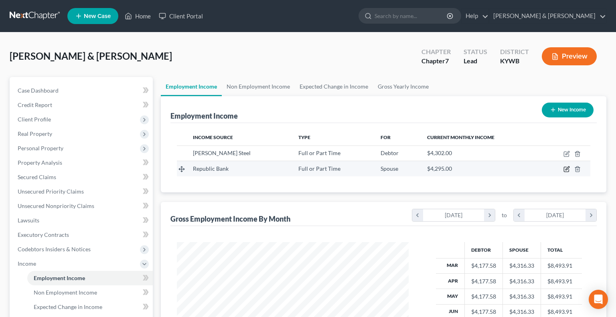
select select "0"
select select "18"
select select "0"
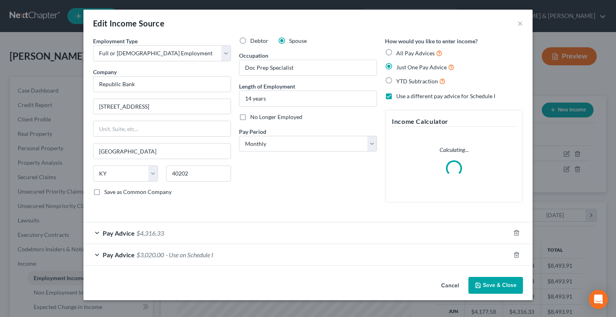
scroll to position [143, 250]
click at [124, 232] on span "Pay Advice" at bounding box center [119, 233] width 32 height 8
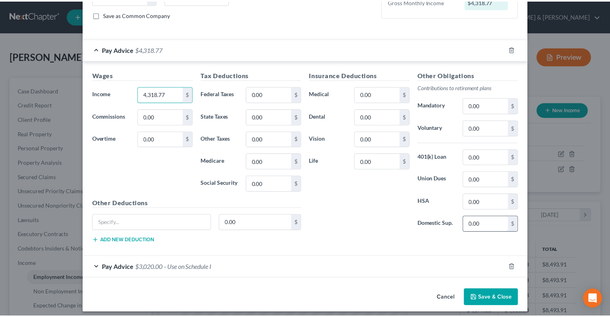
scroll to position [180, 0]
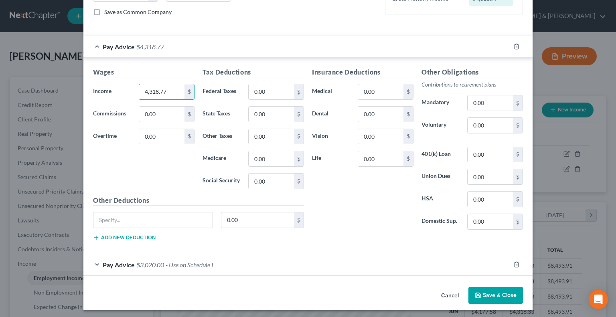
type input "4,318.77"
click at [494, 293] on button "Save & Close" at bounding box center [495, 295] width 55 height 17
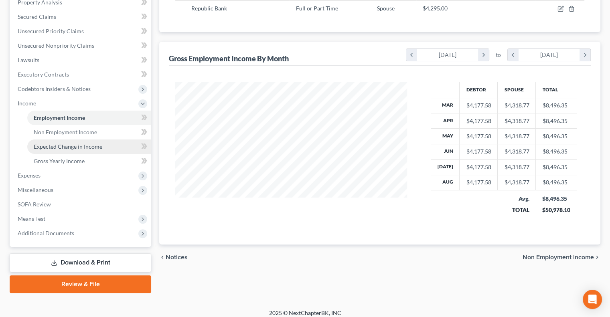
scroll to position [166, 0]
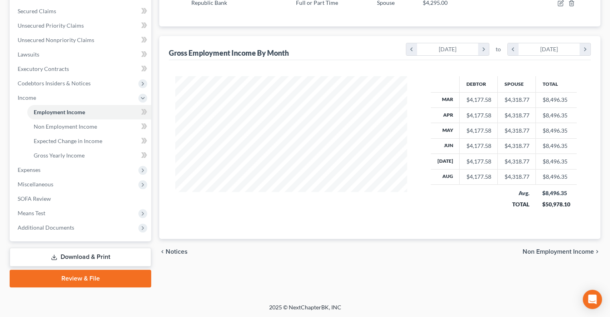
click at [79, 257] on link "Download & Print" at bounding box center [80, 257] width 141 height 19
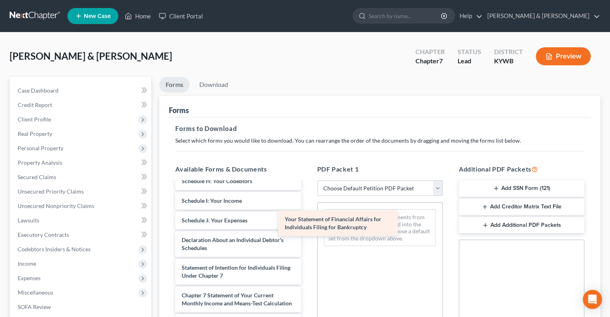
scroll to position [196, 0]
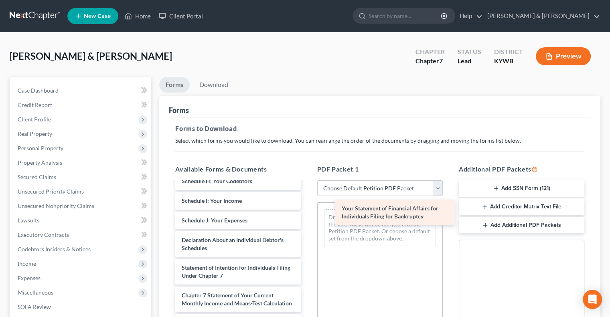
drag, startPoint x: 248, startPoint y: 236, endPoint x: 402, endPoint y: 216, distance: 155.2
click at [307, 216] on div "Your Statement of Financial Affairs for Individuals Filing for Bankruptcy Volun…" at bounding box center [238, 197] width 138 height 404
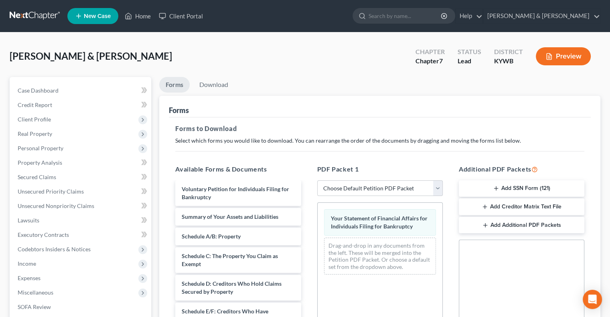
scroll to position [0, 0]
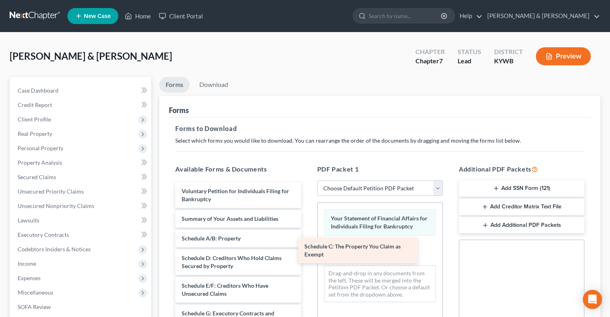
drag, startPoint x: 255, startPoint y: 258, endPoint x: 377, endPoint y: 247, distance: 122.3
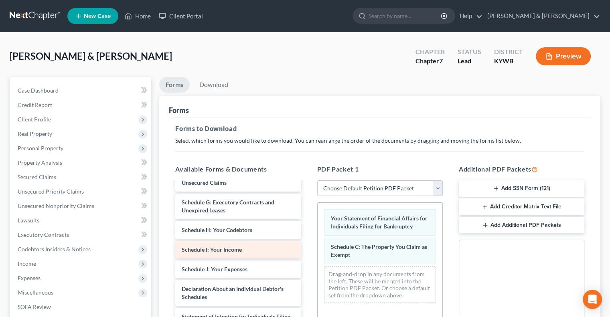
scroll to position [120, 0]
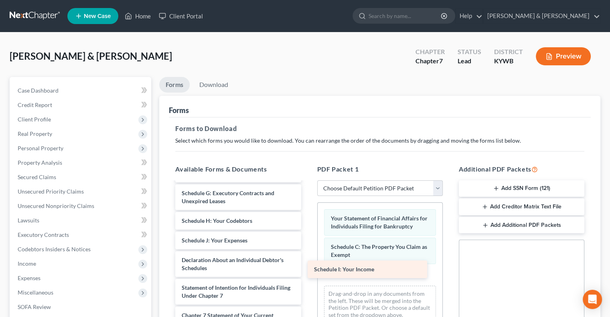
drag, startPoint x: 244, startPoint y: 240, endPoint x: 376, endPoint y: 270, distance: 135.5
click at [307, 270] on div "Schedule I: Your Income Voluntary Petition for Individuals Filing for Bankruptc…" at bounding box center [238, 240] width 138 height 357
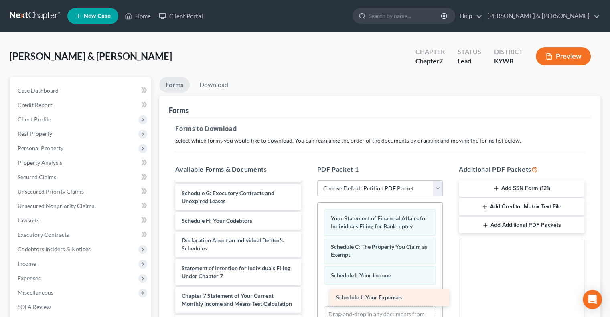
drag, startPoint x: 259, startPoint y: 237, endPoint x: 412, endPoint y: 291, distance: 161.6
click at [307, 294] on div "Schedule J: Your Expenses Voluntary Petition for Individuals Filing for Bankrup…" at bounding box center [238, 230] width 138 height 337
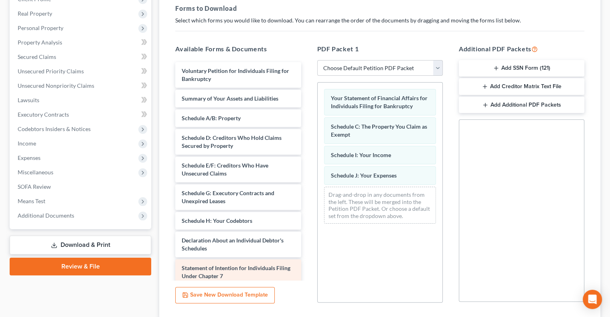
scroll to position [0, 0]
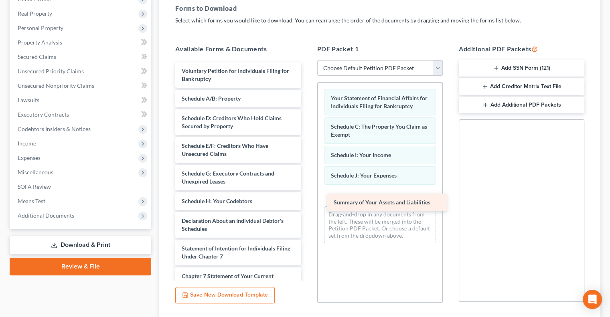
drag, startPoint x: 228, startPoint y: 95, endPoint x: 380, endPoint y: 200, distance: 184.4
click at [307, 200] on div "Summary of Your Assets and Liabilities Voluntary Petition for Individuals Filin…" at bounding box center [238, 220] width 138 height 317
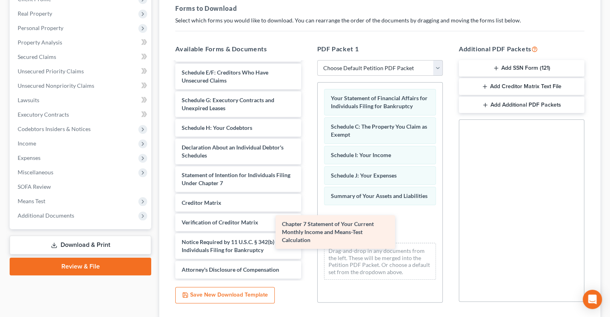
scroll to position [73, 0]
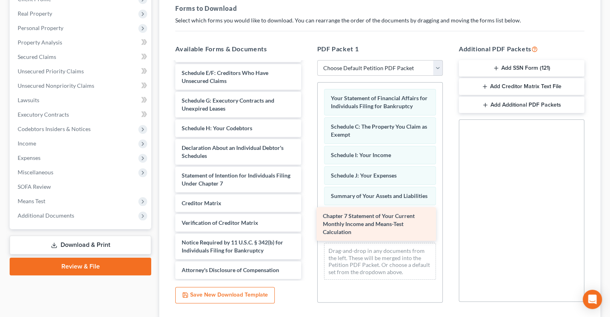
drag, startPoint x: 217, startPoint y: 171, endPoint x: 358, endPoint y: 221, distance: 149.6
click at [307, 221] on div "Chapter 7 Statement of Your Current Monthly Income and Means-Test Calculation V…" at bounding box center [238, 134] width 138 height 290
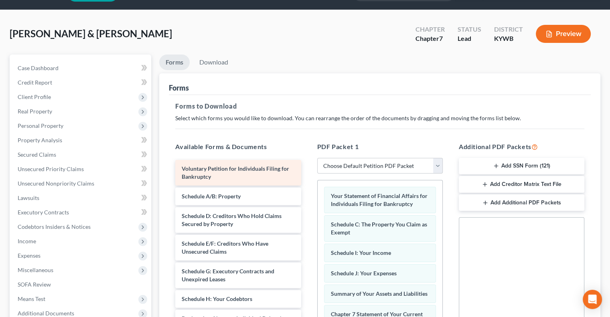
scroll to position [0, 0]
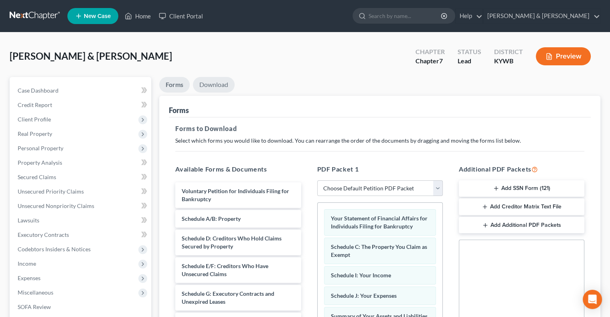
click at [215, 83] on link "Download" at bounding box center [214, 85] width 42 height 16
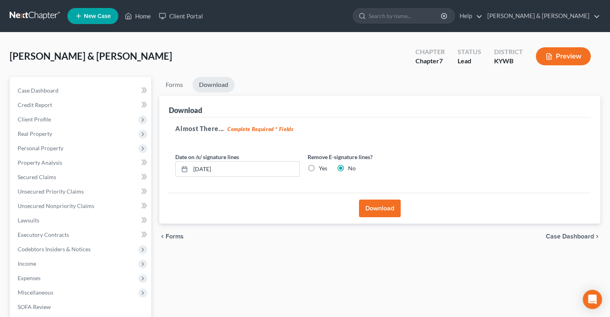
drag, startPoint x: 314, startPoint y: 168, endPoint x: 309, endPoint y: 170, distance: 5.8
click at [319, 168] on label "Yes" at bounding box center [323, 168] width 8 height 8
click at [322, 168] on input "Yes" at bounding box center [324, 166] width 5 height 5
radio input "true"
radio input "false"
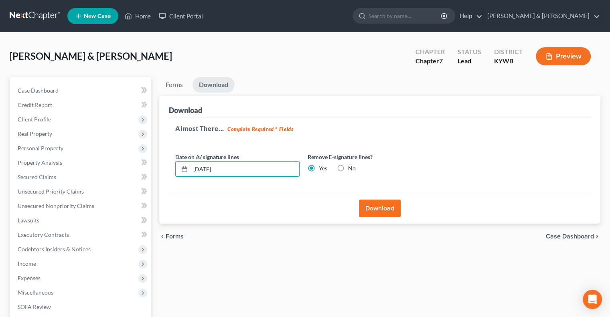
drag, startPoint x: 267, startPoint y: 169, endPoint x: 194, endPoint y: 180, distance: 73.7
click at [194, 180] on div "Date on /s/ signature lines [DATE] Remove E-signature lines? Yes No" at bounding box center [303, 168] width 264 height 31
click at [364, 203] on button "Download" at bounding box center [380, 209] width 42 height 18
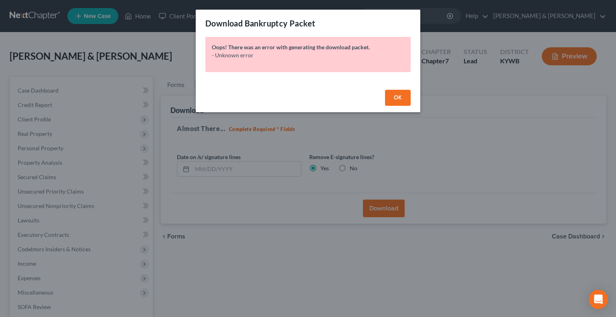
click at [395, 96] on span "OK" at bounding box center [398, 97] width 8 height 7
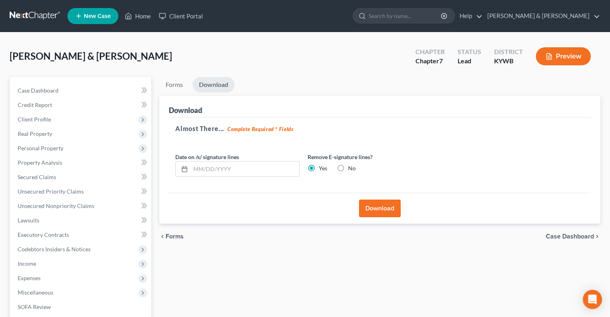
click at [371, 206] on button "Download" at bounding box center [380, 209] width 42 height 18
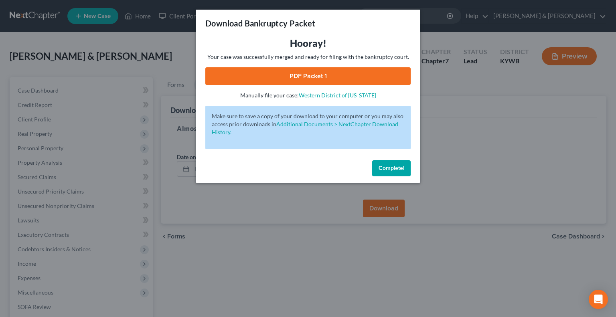
click at [324, 73] on link "PDF Packet 1" at bounding box center [307, 76] width 205 height 18
drag, startPoint x: 399, startPoint y: 170, endPoint x: 328, endPoint y: 122, distance: 85.2
click at [398, 168] on span "Complete!" at bounding box center [391, 168] width 26 height 7
